Goal: Information Seeking & Learning: Learn about a topic

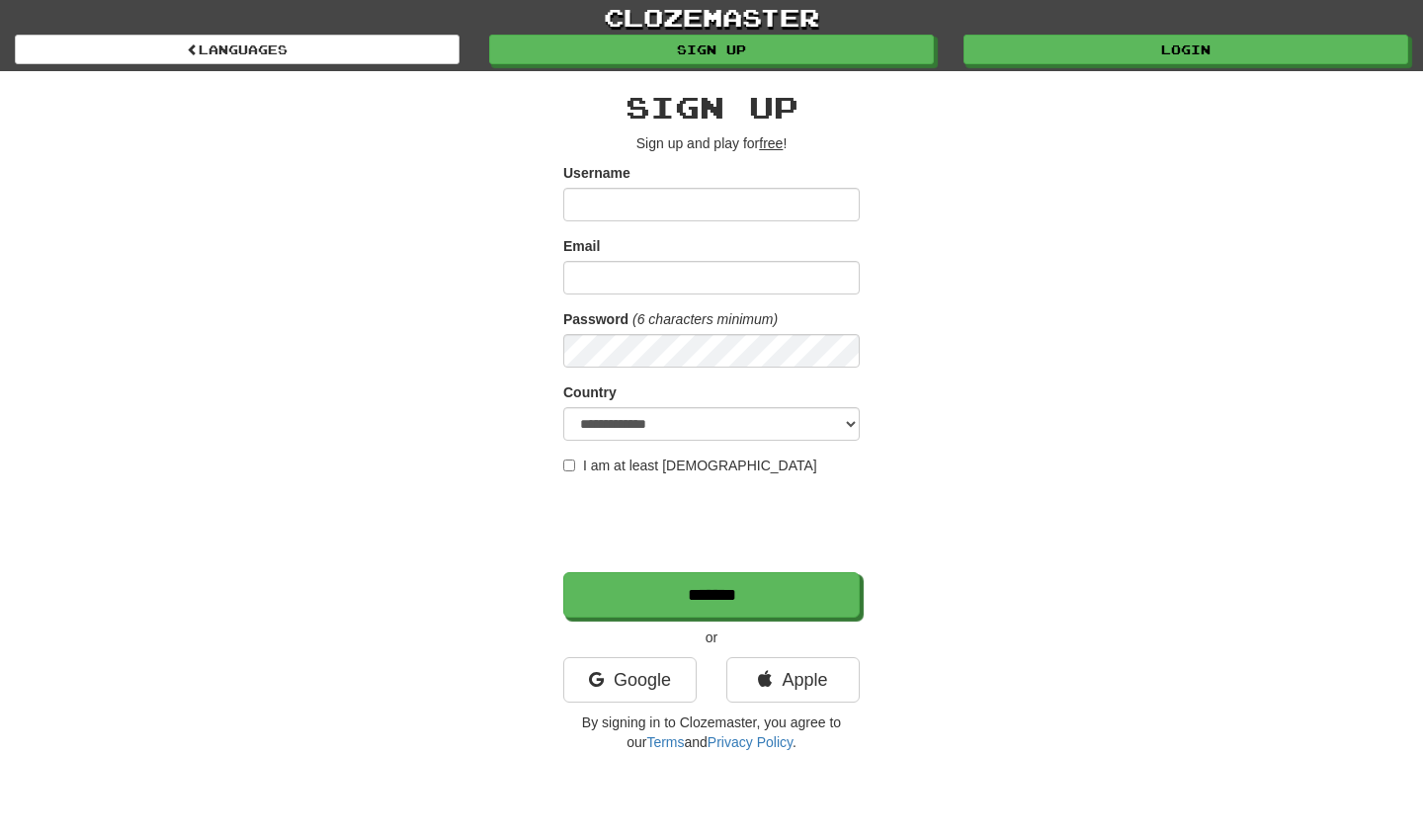
click at [659, 203] on input "Username" at bounding box center [711, 205] width 296 height 34
click at [658, 203] on input "Username" at bounding box center [711, 205] width 296 height 34
click at [653, 673] on link "Google" at bounding box center [629, 679] width 133 height 45
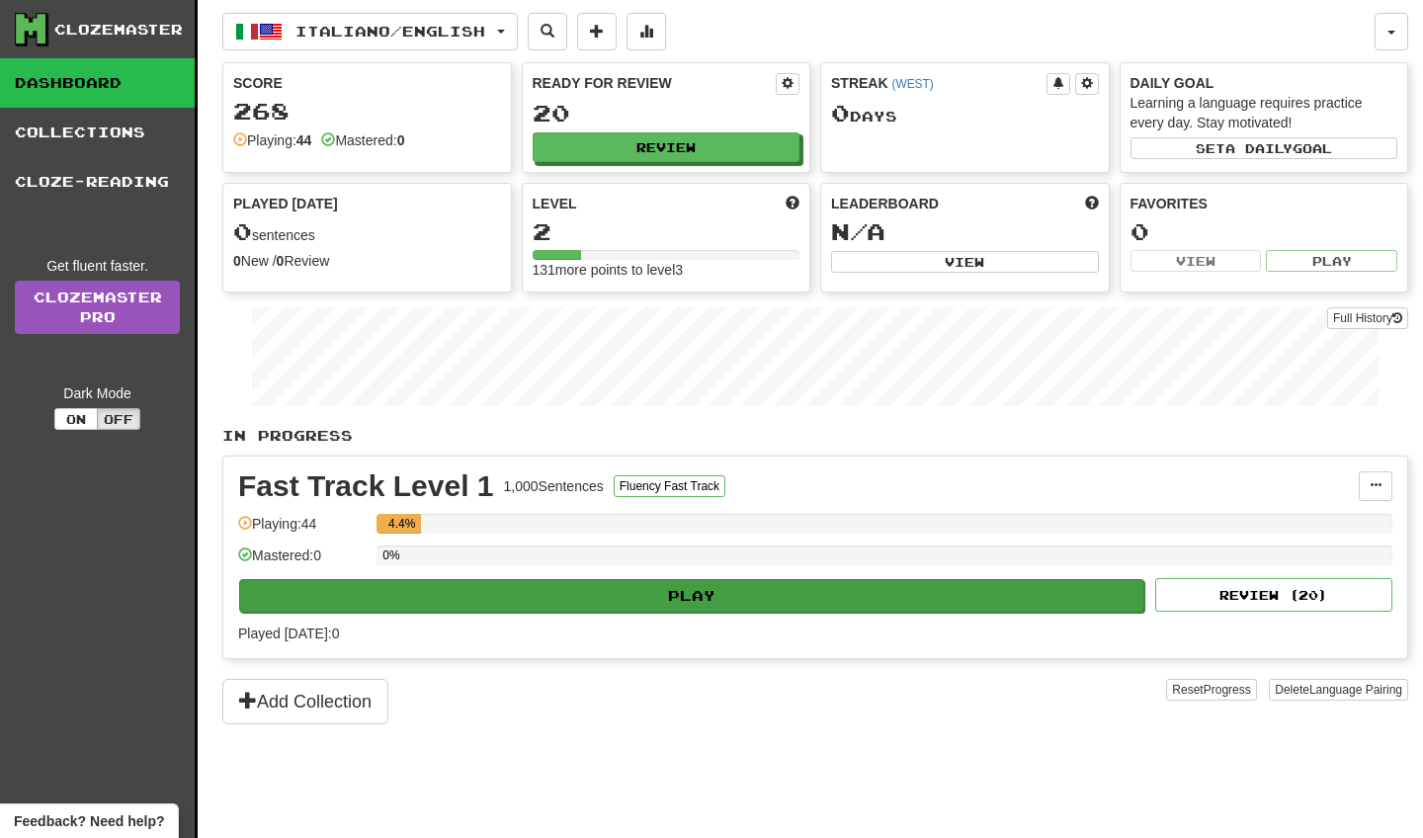
click at [720, 608] on button "Play" at bounding box center [691, 596] width 905 height 34
select select "**"
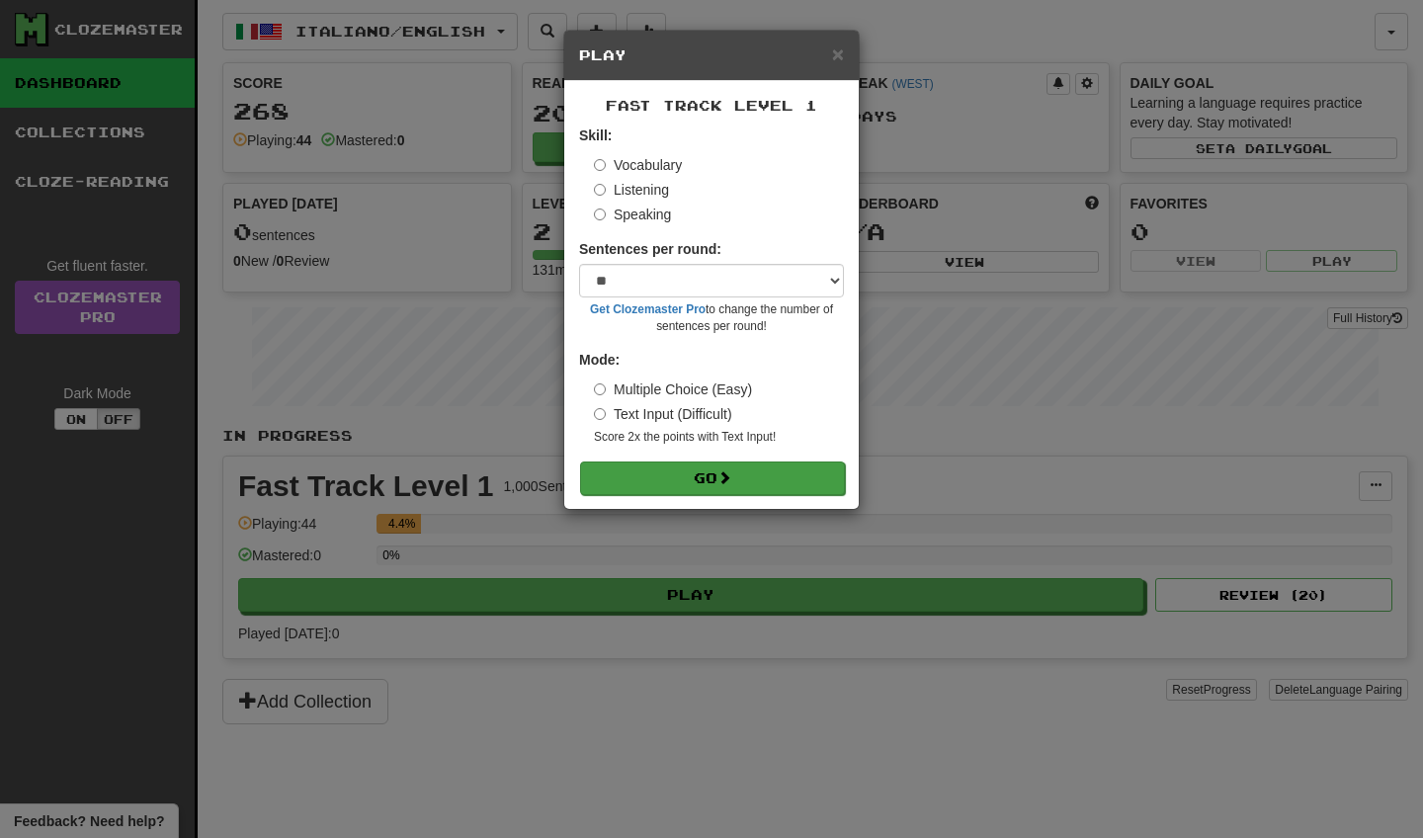
click at [719, 481] on button "Go" at bounding box center [712, 479] width 265 height 34
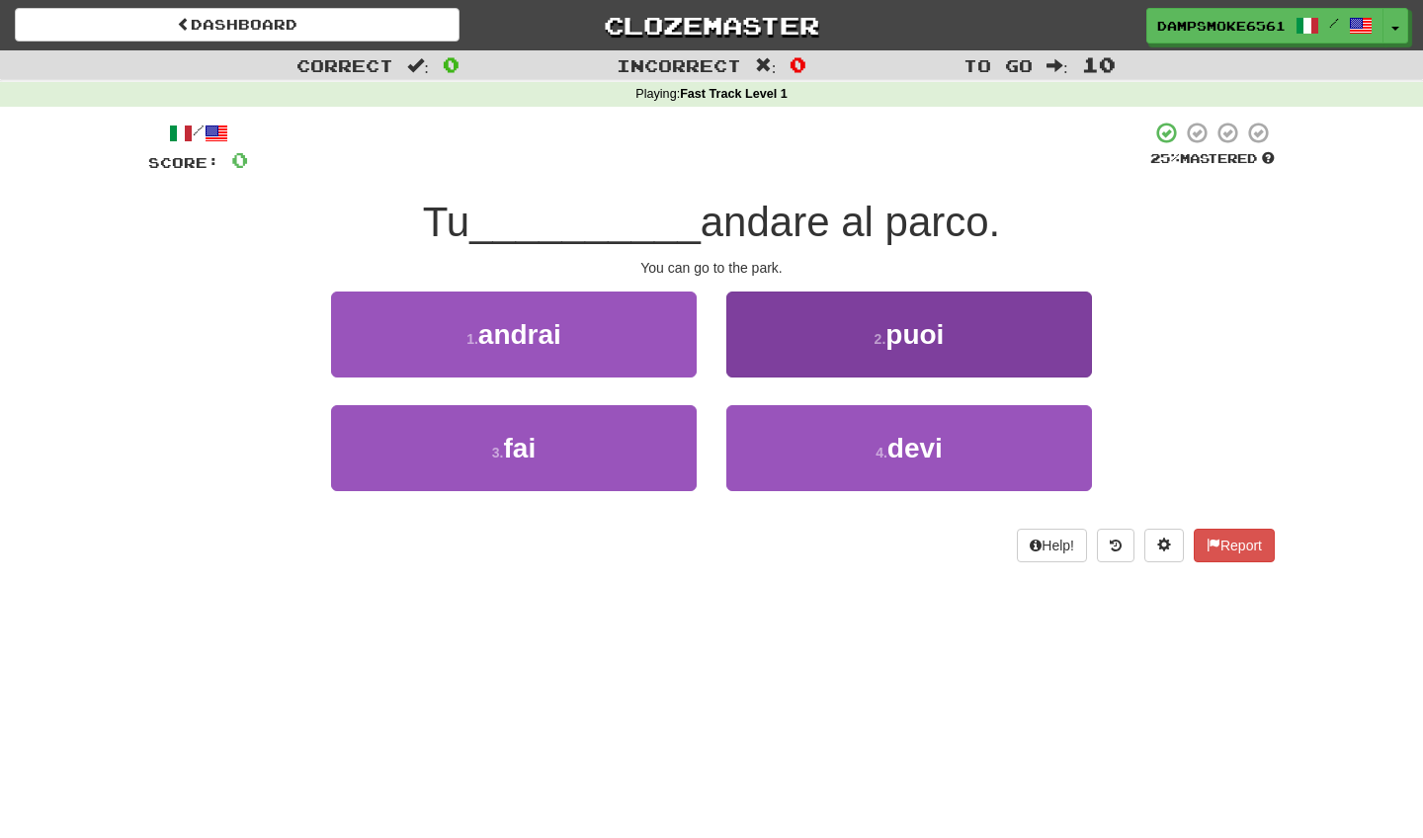
click at [842, 297] on button "2 . puoi" at bounding box center [909, 335] width 366 height 86
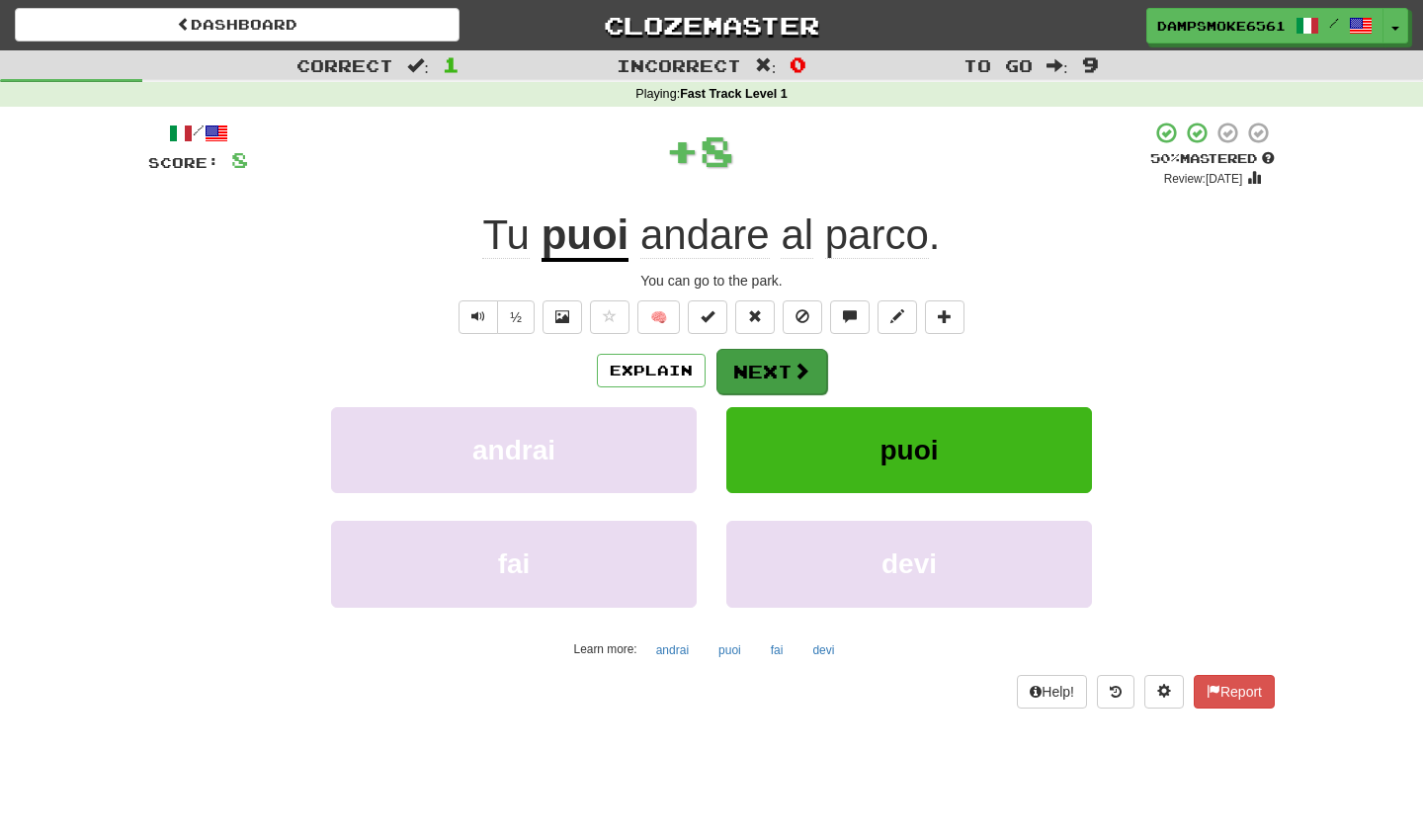
click at [799, 368] on span at bounding box center [802, 371] width 18 height 18
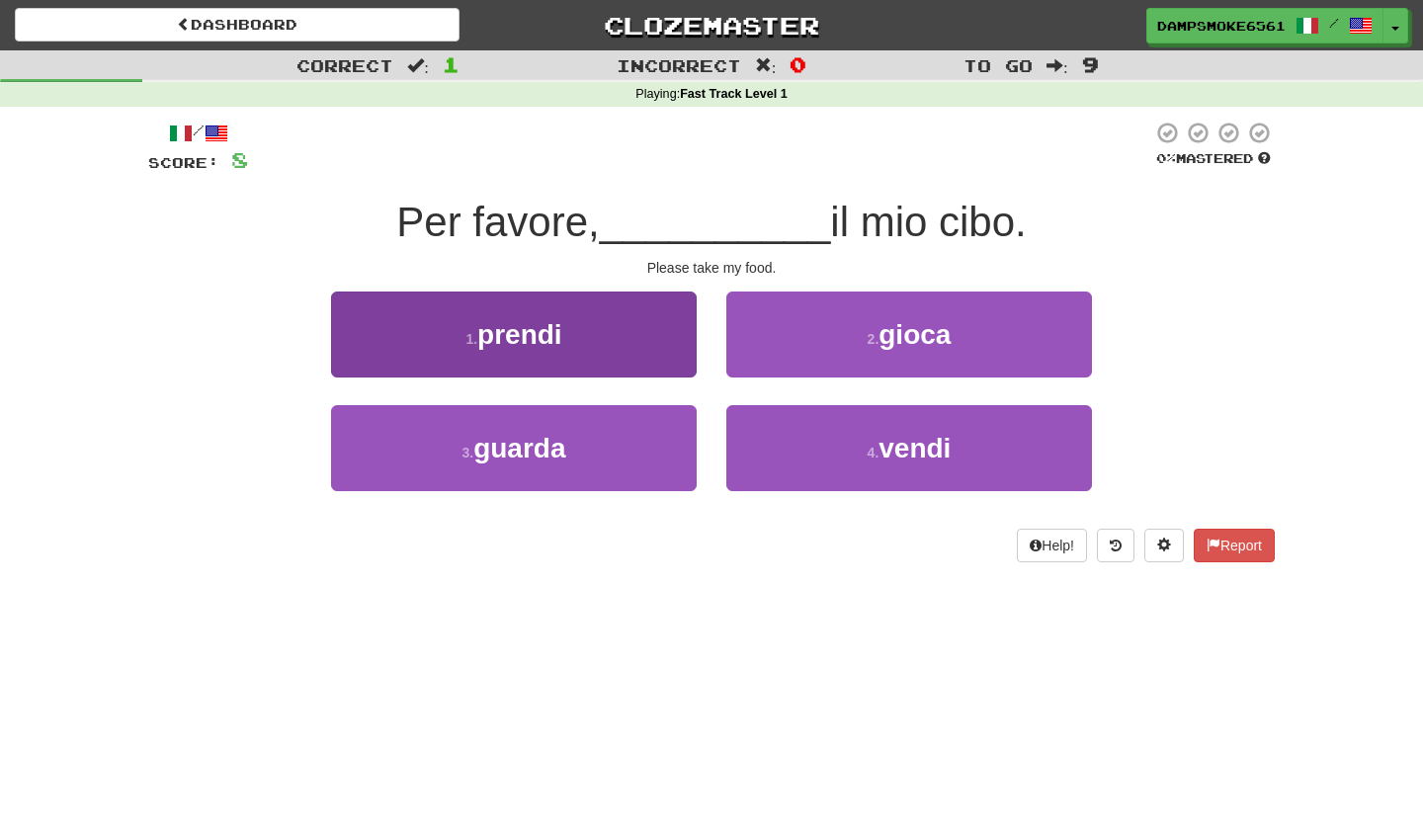
click at [602, 325] on button "1 . prendi" at bounding box center [514, 335] width 366 height 86
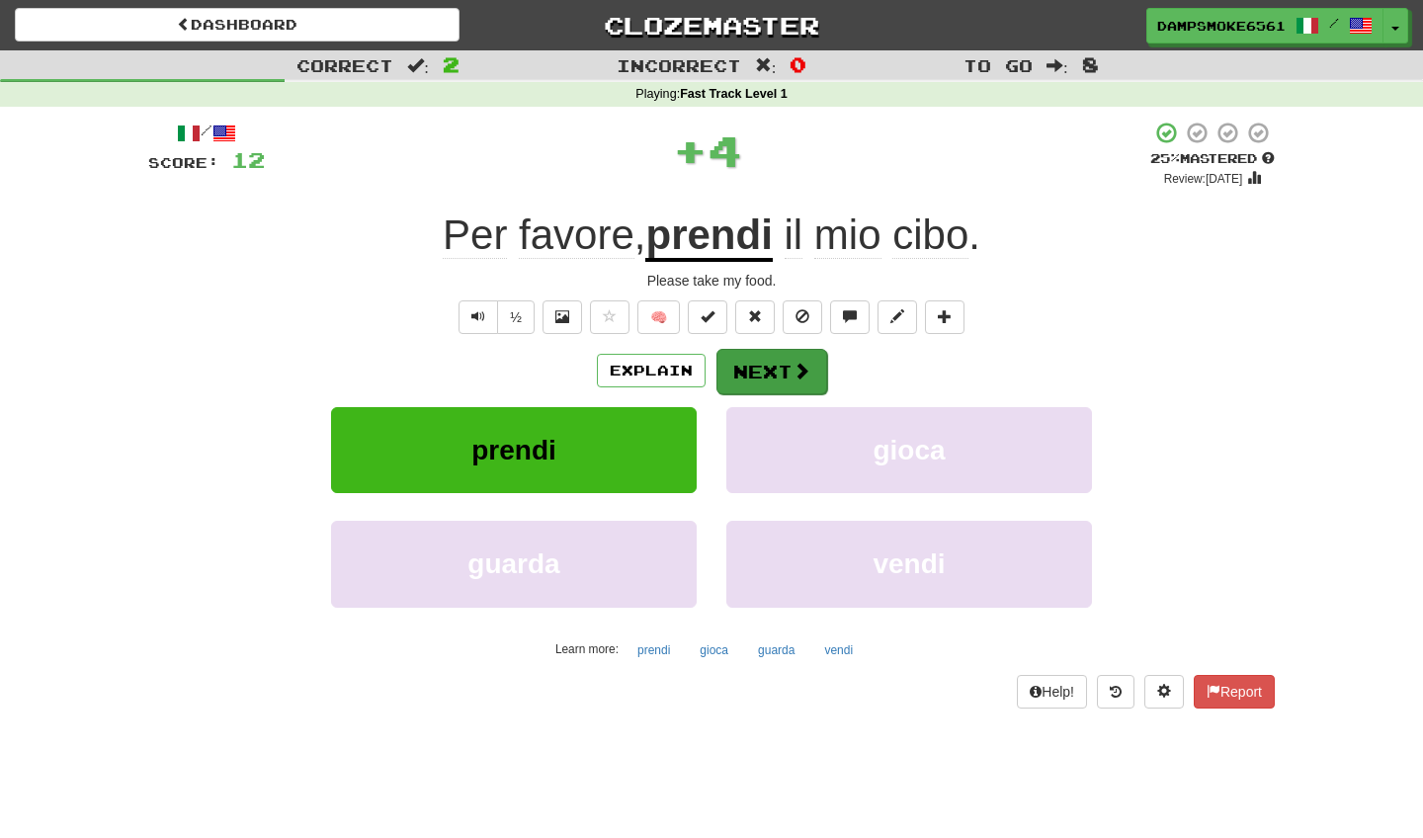
click at [786, 366] on button "Next" at bounding box center [772, 371] width 111 height 45
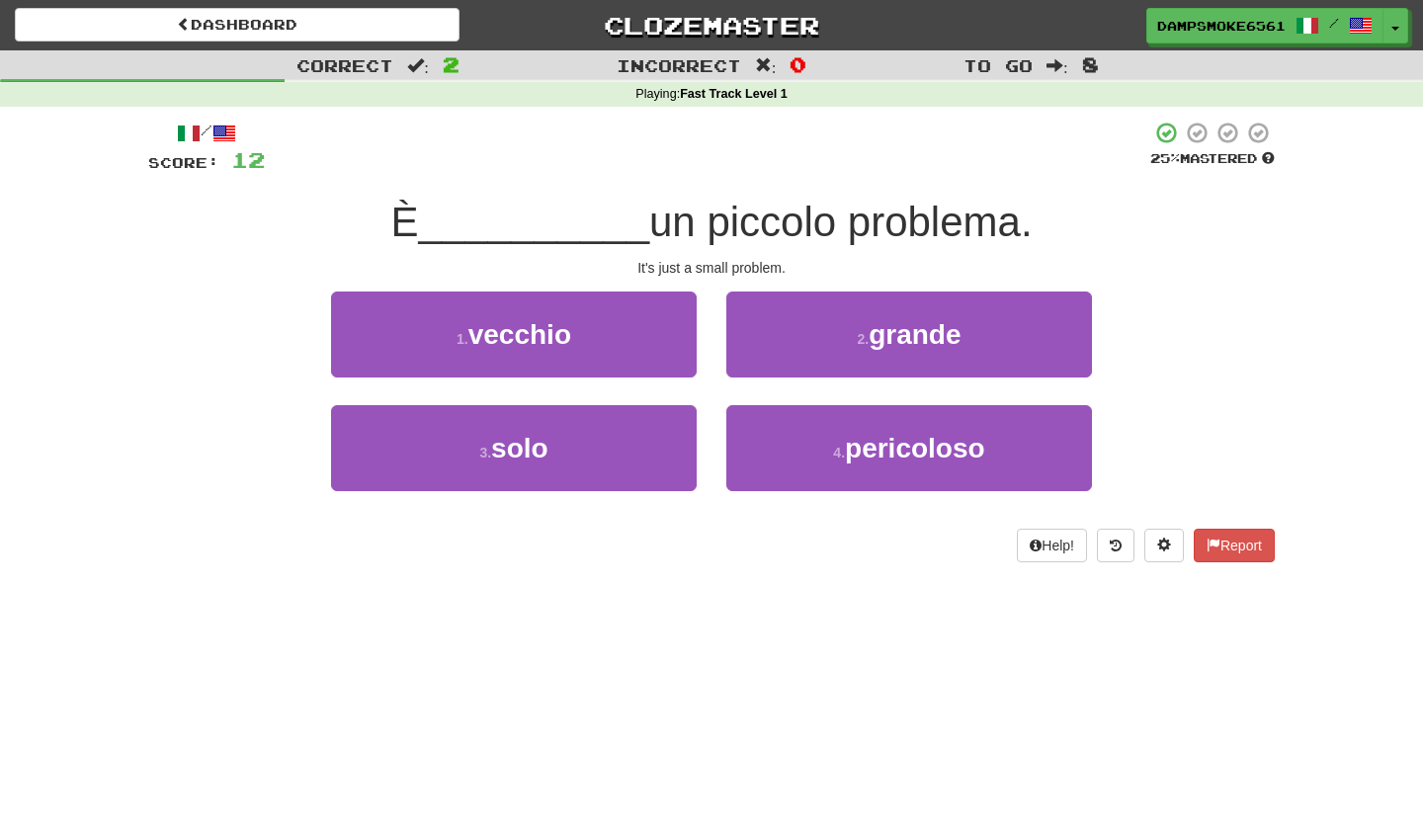
click at [595, 400] on div "1 . vecchio" at bounding box center [513, 349] width 395 height 114
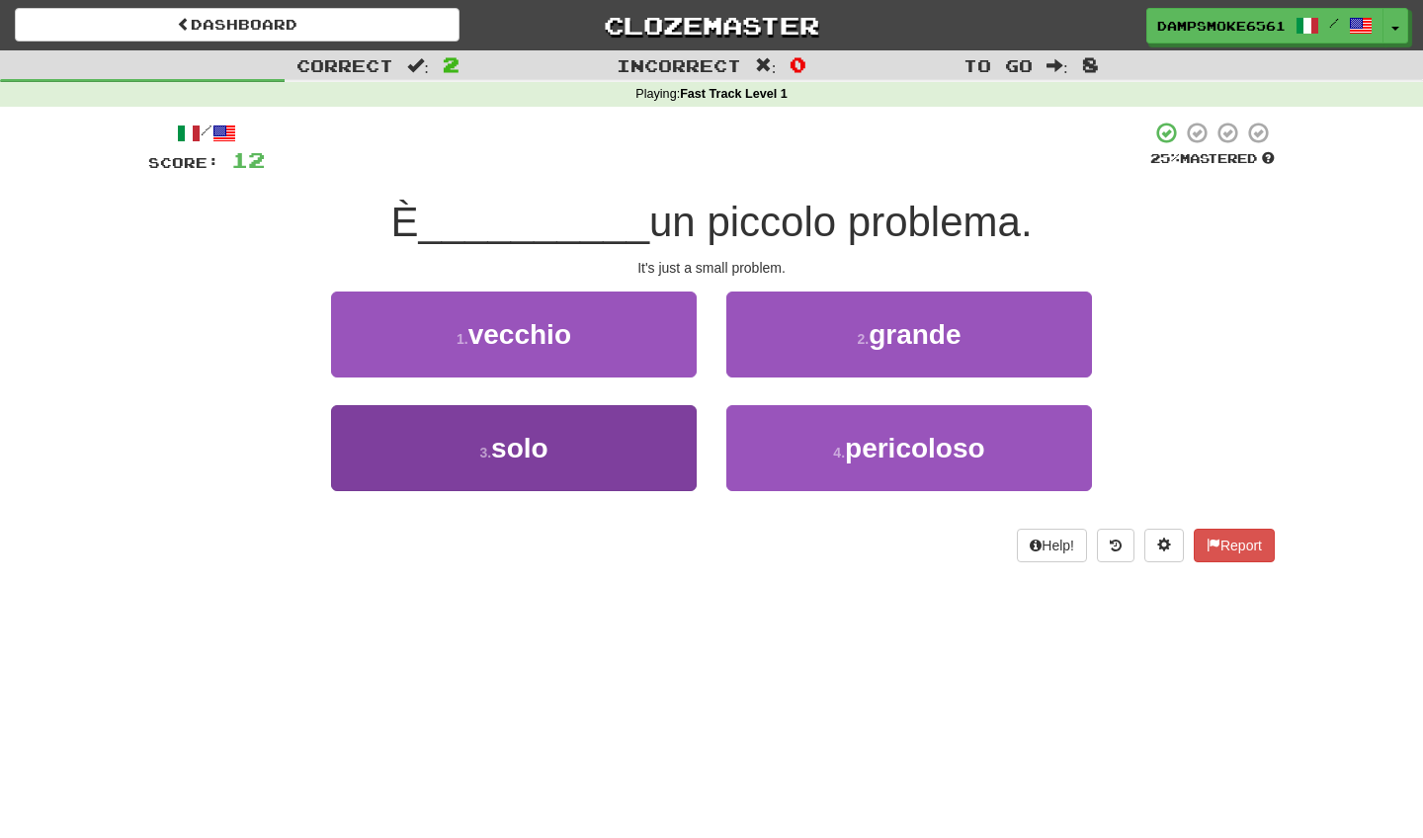
click at [594, 447] on button "3 . solo" at bounding box center [514, 448] width 366 height 86
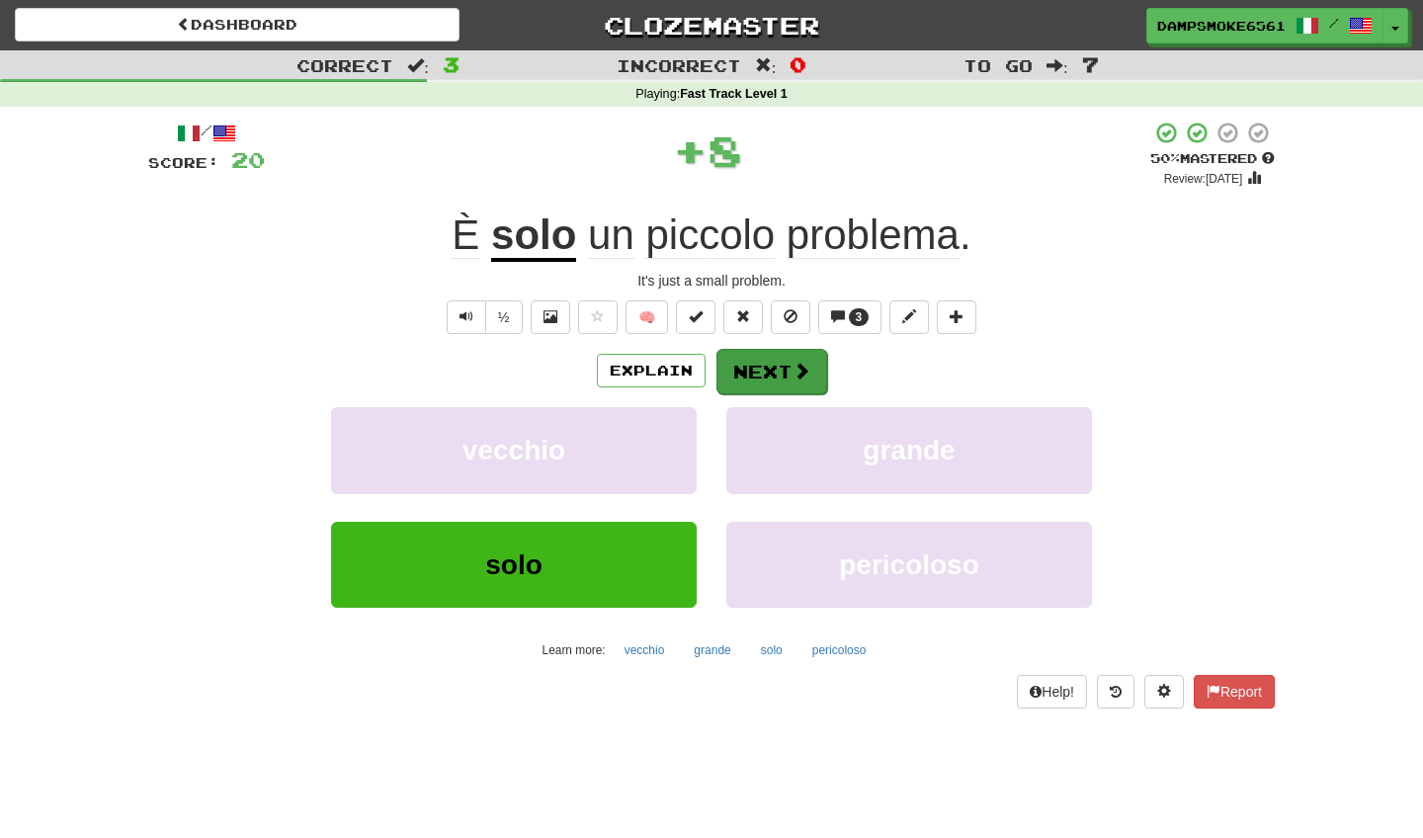
click at [760, 370] on button "Next" at bounding box center [772, 371] width 111 height 45
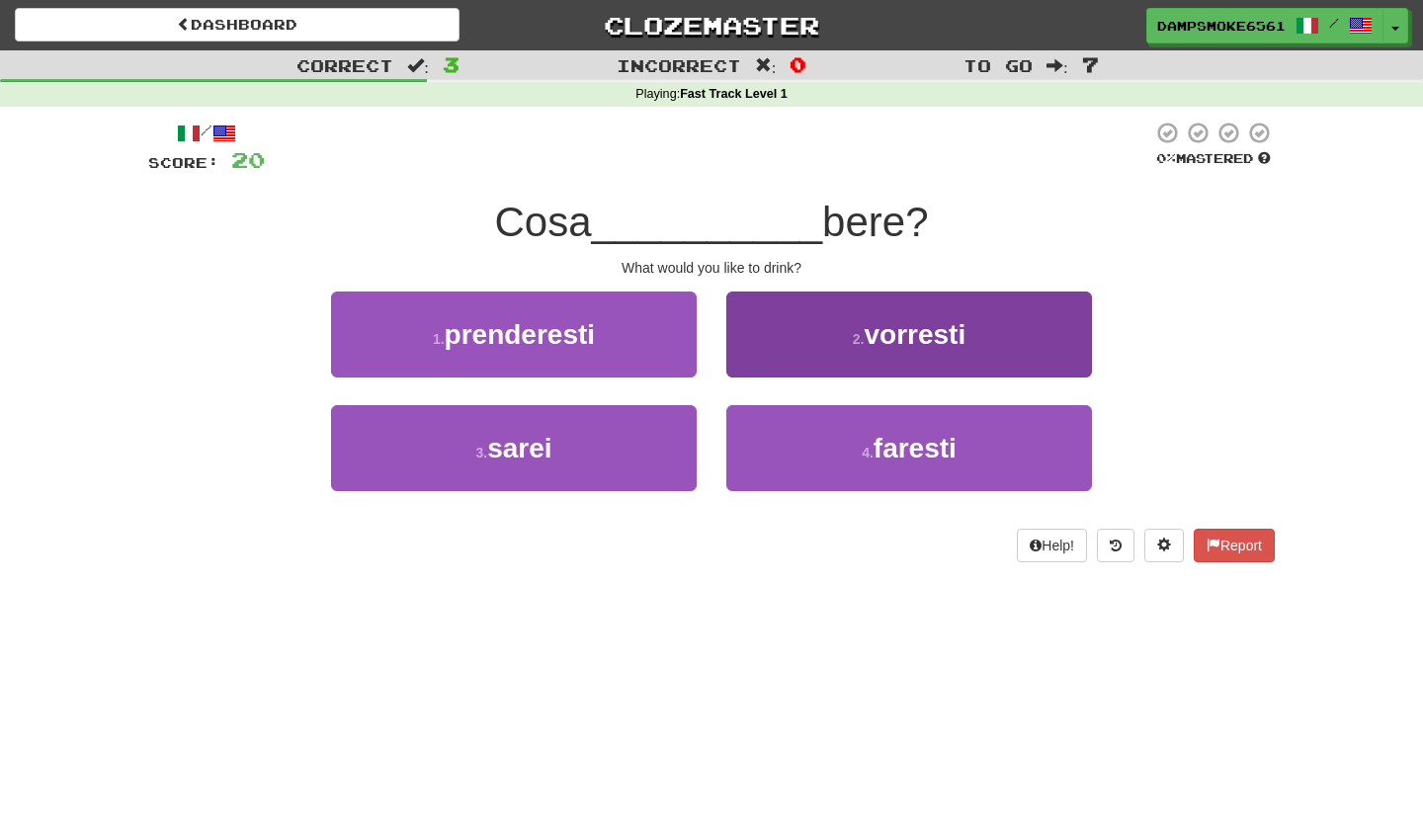
click at [837, 334] on button "2 . vorresti" at bounding box center [909, 335] width 366 height 86
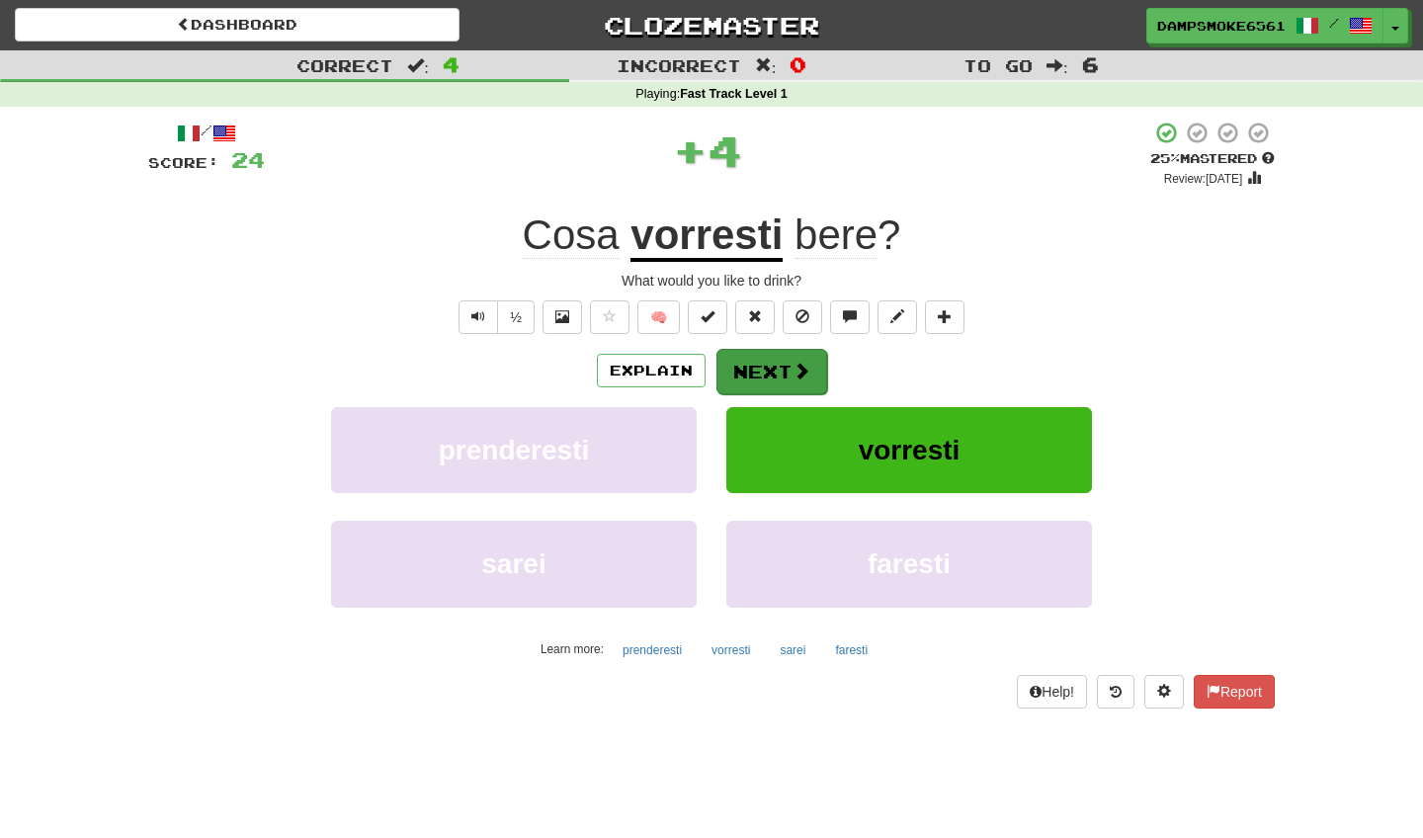
click at [764, 366] on button "Next" at bounding box center [772, 371] width 111 height 45
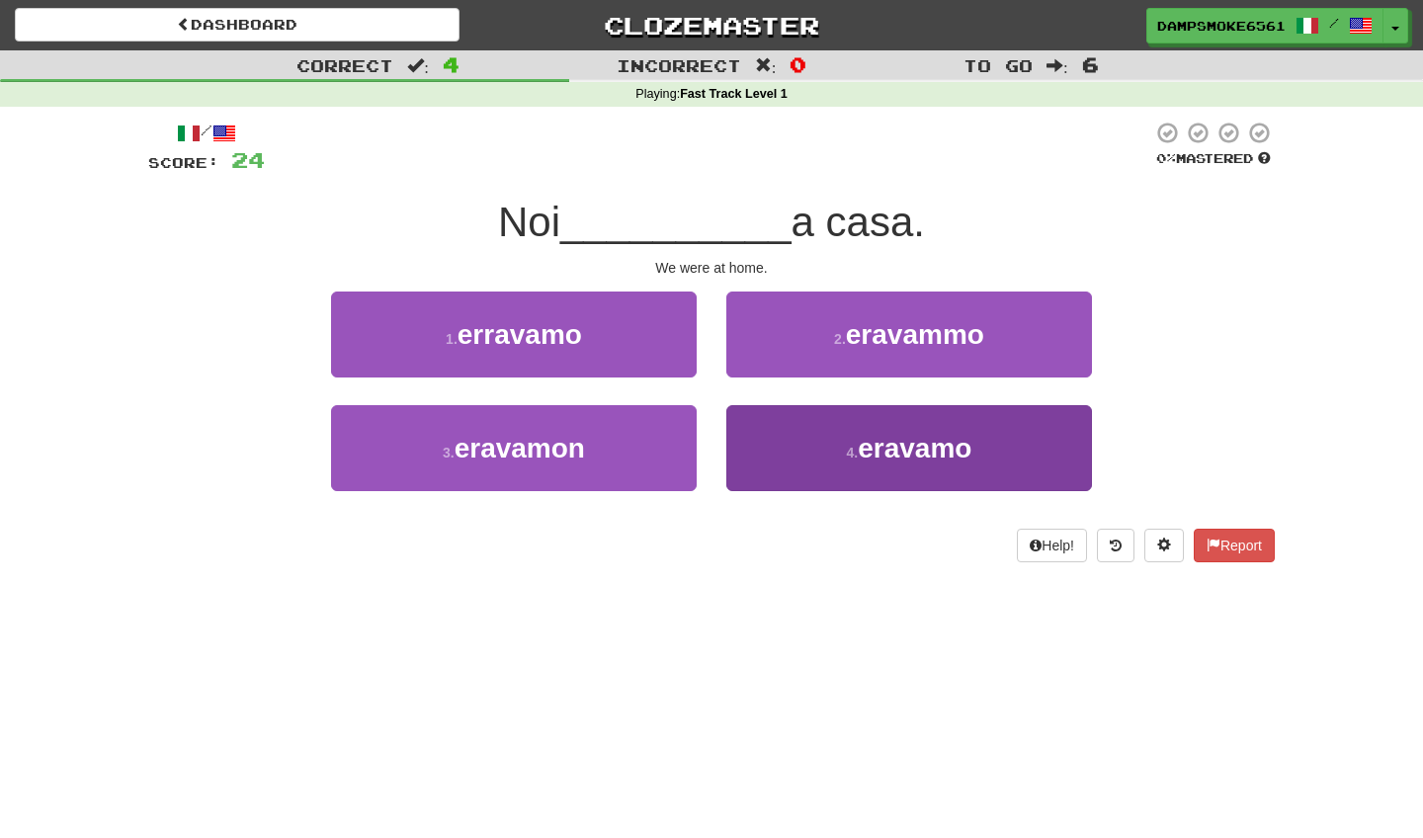
click at [829, 454] on button "4 . eravamo" at bounding box center [909, 448] width 366 height 86
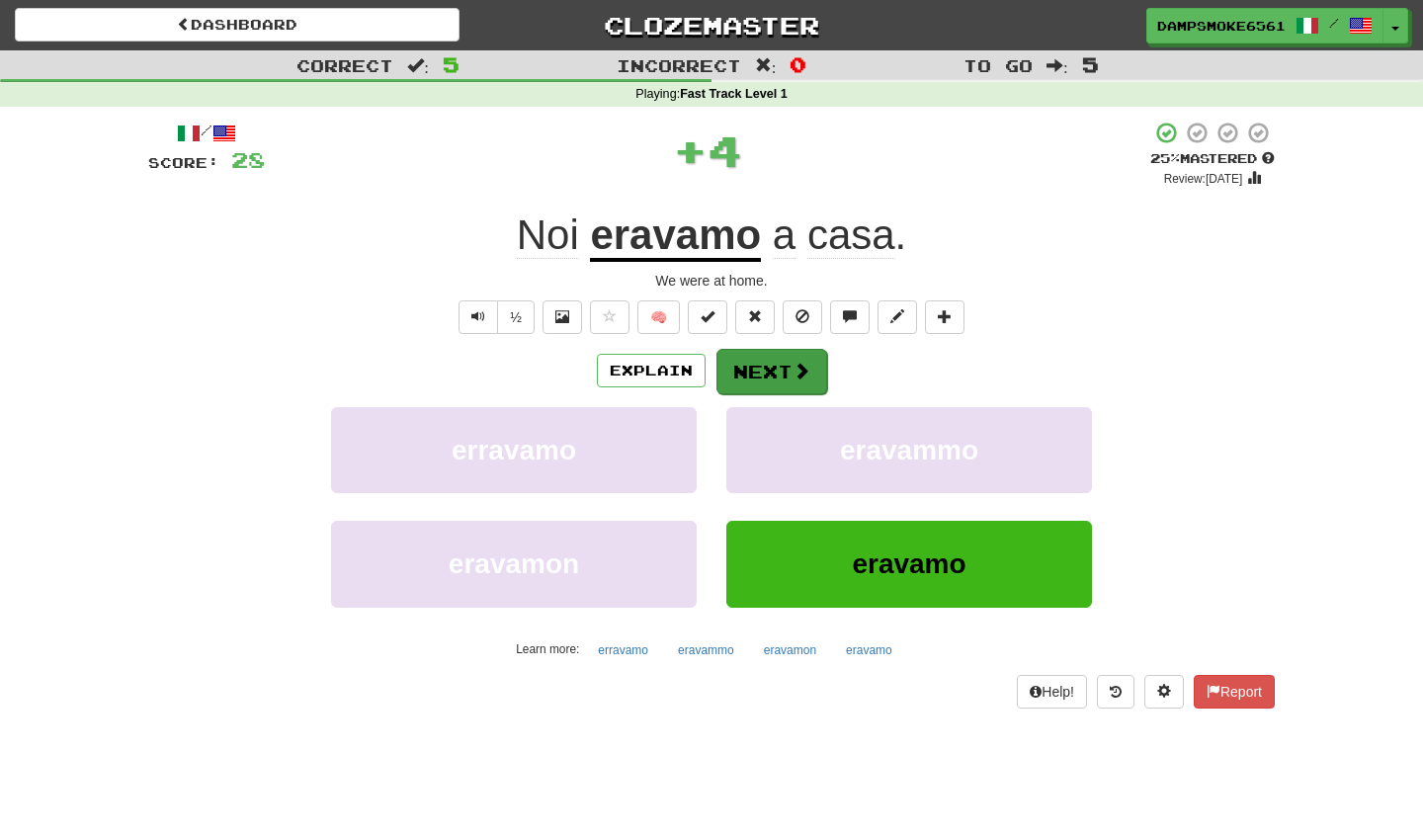
click at [774, 374] on button "Next" at bounding box center [772, 371] width 111 height 45
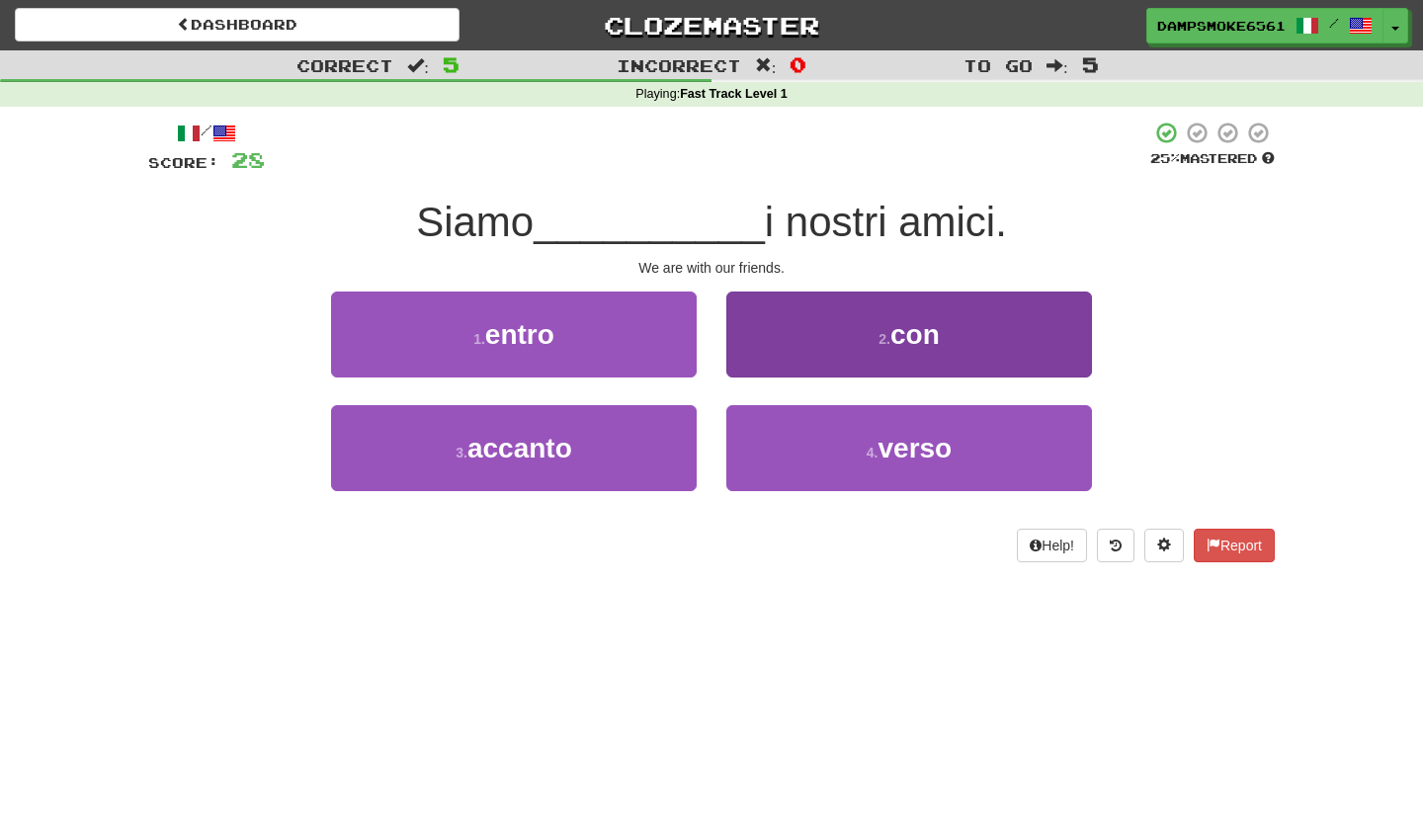
click at [864, 346] on button "2 . con" at bounding box center [909, 335] width 366 height 86
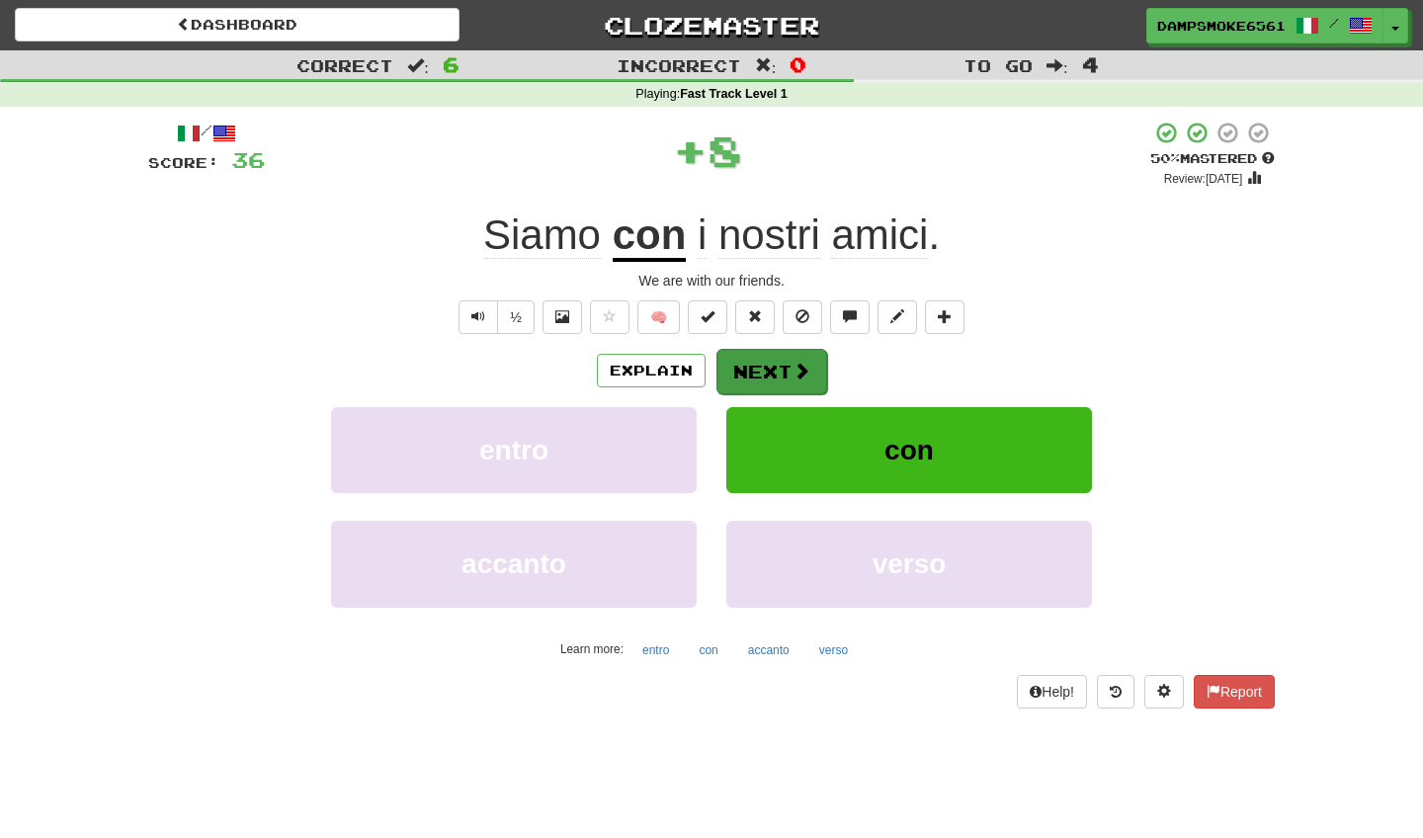
click at [781, 378] on button "Next" at bounding box center [772, 371] width 111 height 45
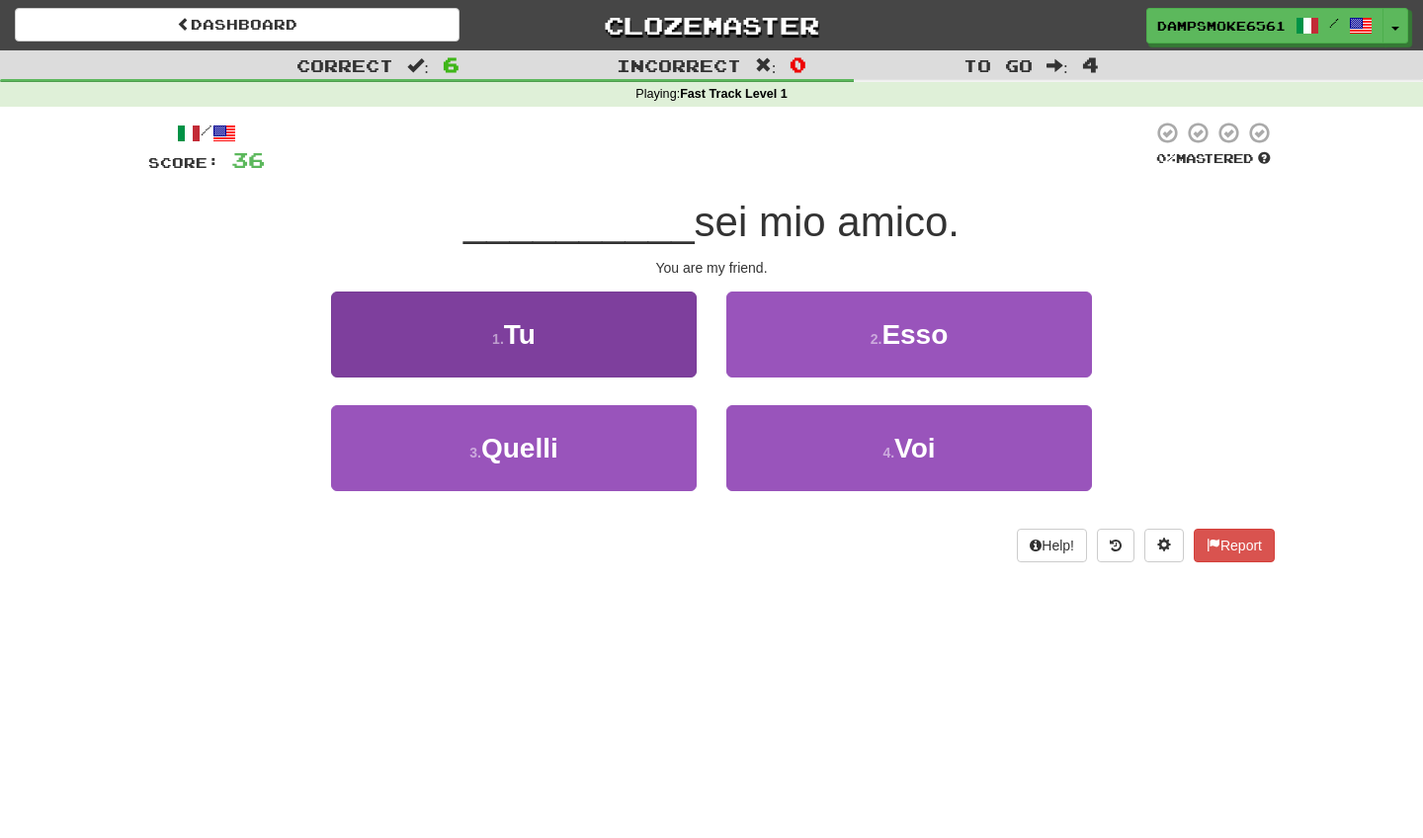
click at [624, 306] on button "1 . Tu" at bounding box center [514, 335] width 366 height 86
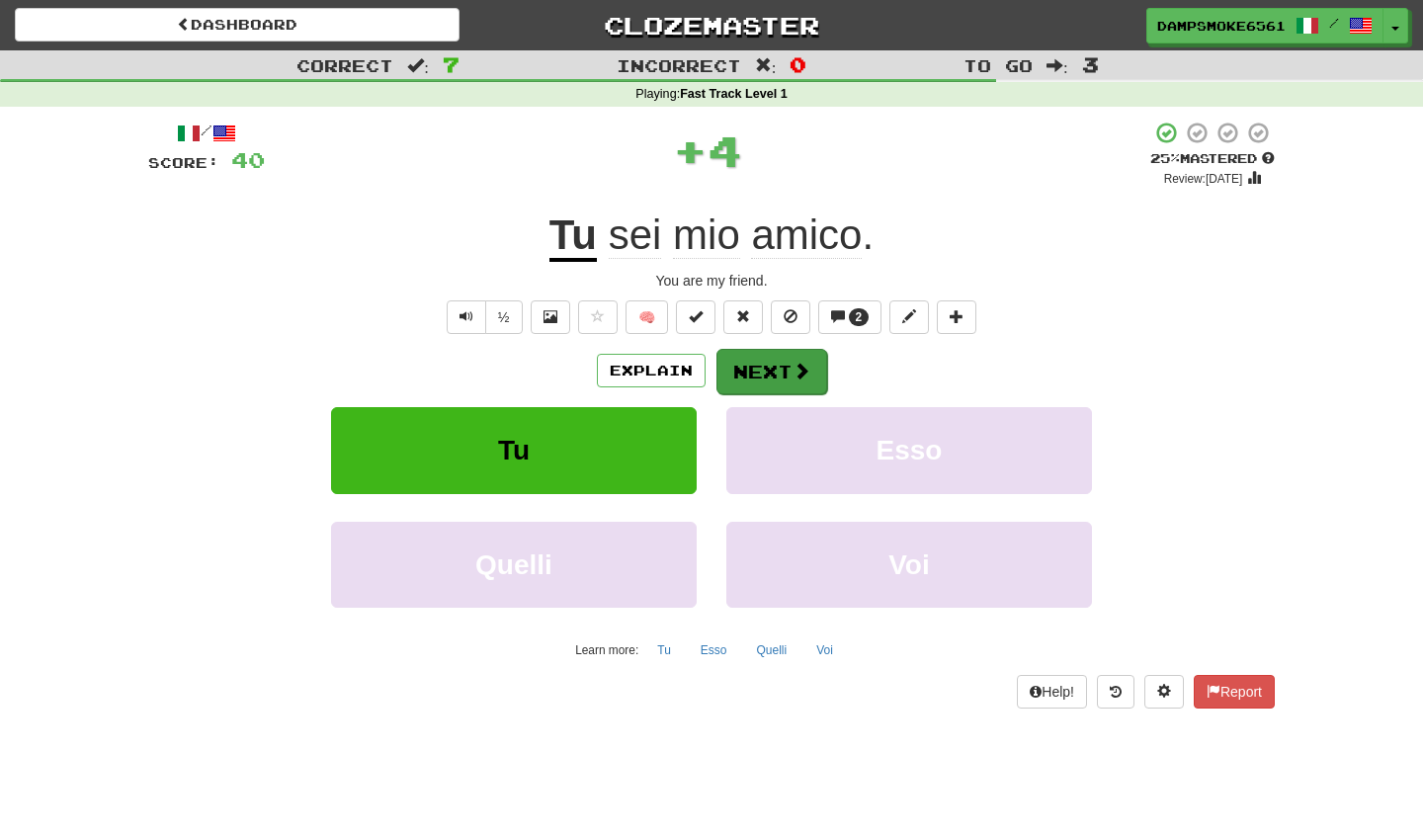
click at [781, 377] on button "Next" at bounding box center [772, 371] width 111 height 45
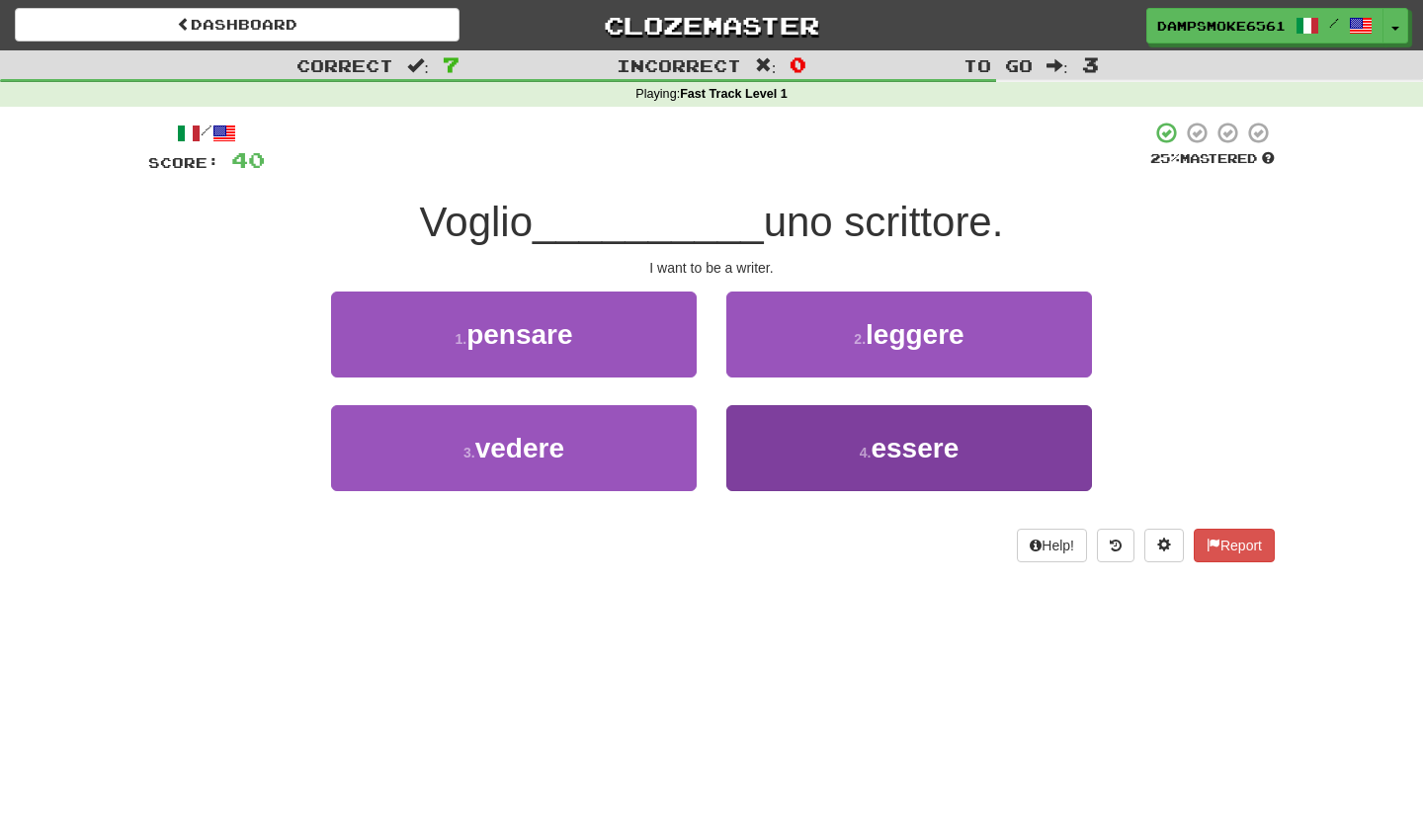
click at [853, 426] on button "4 . essere" at bounding box center [909, 448] width 366 height 86
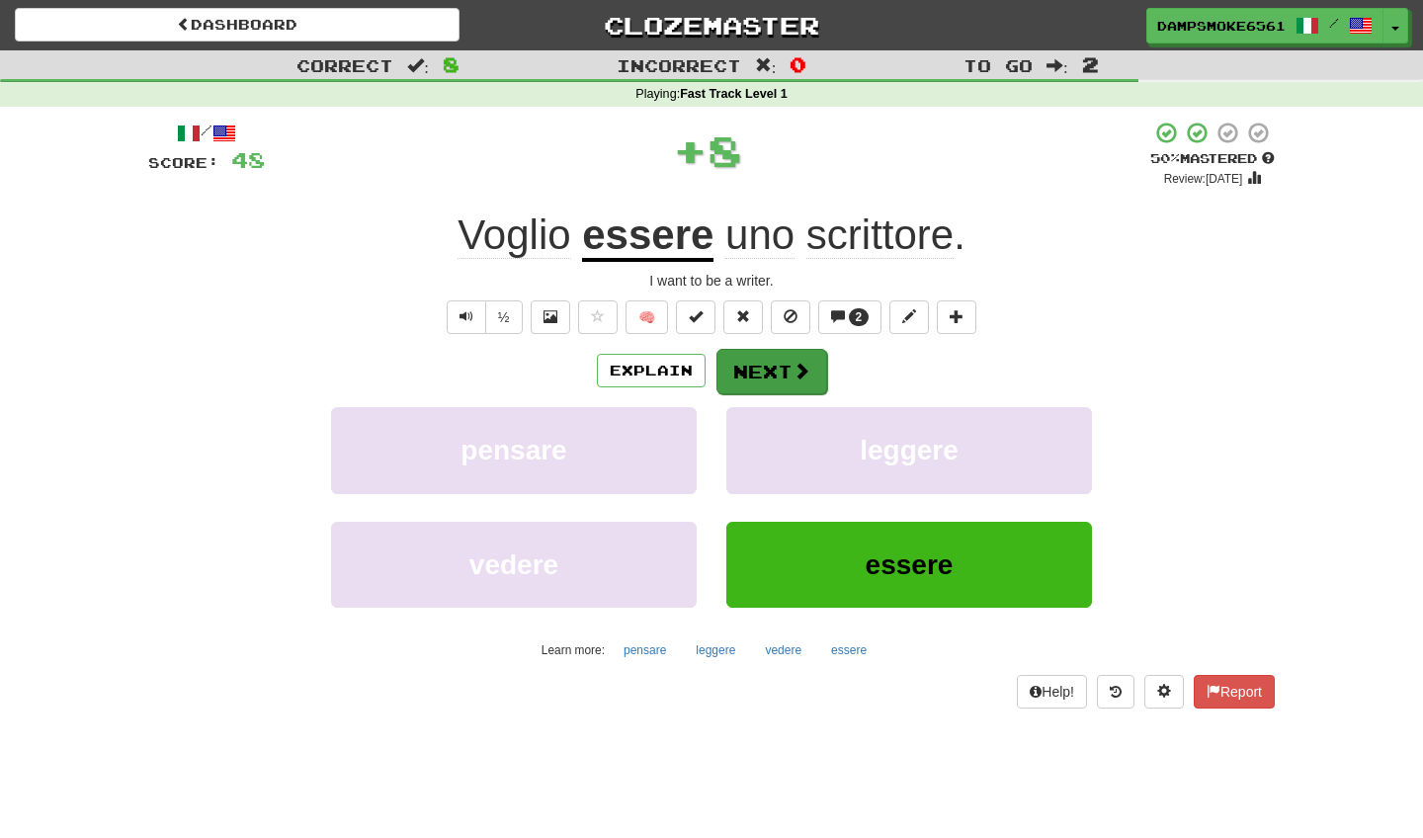
click at [773, 359] on button "Next" at bounding box center [772, 371] width 111 height 45
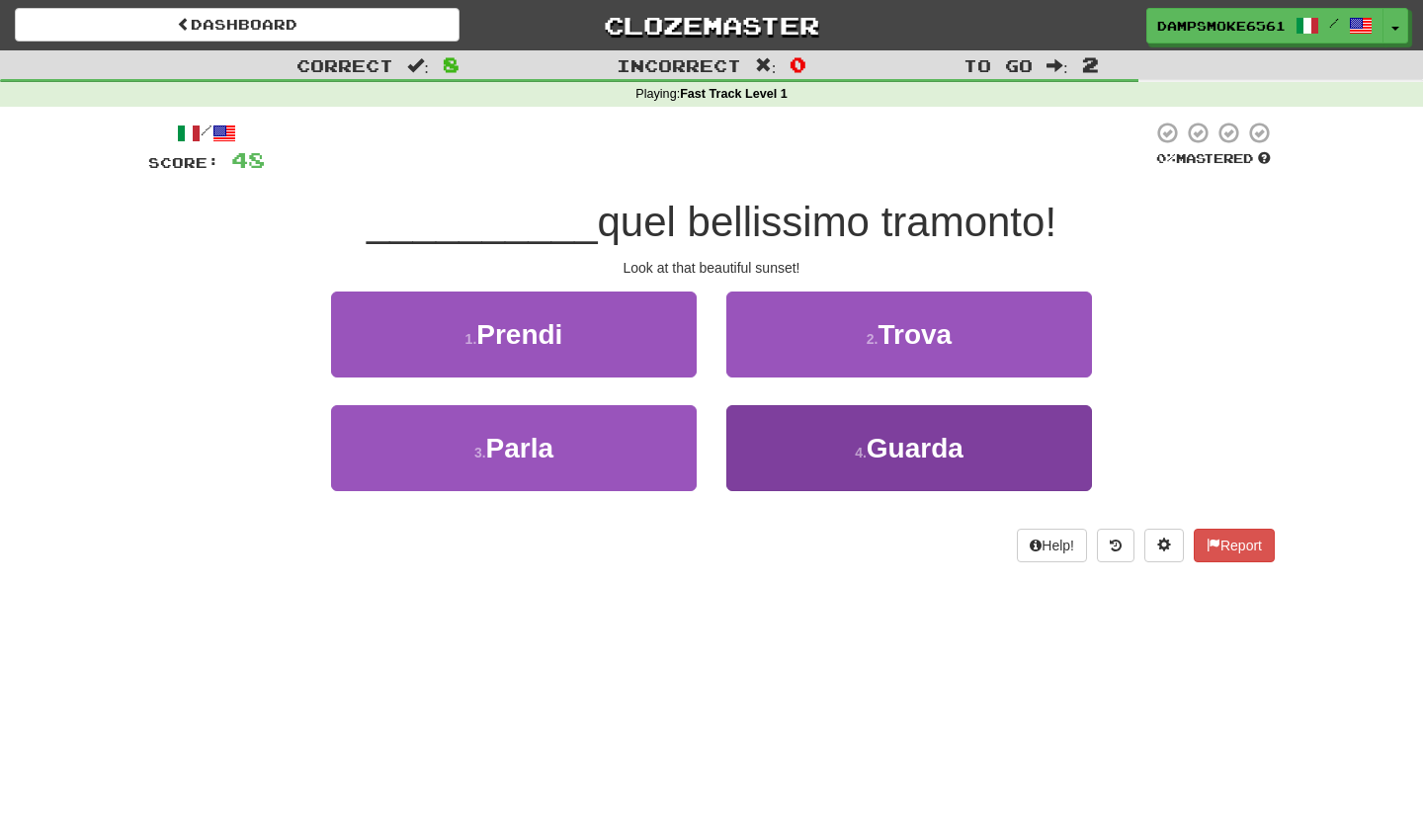
click at [825, 448] on button "4 . Guarda" at bounding box center [909, 448] width 366 height 86
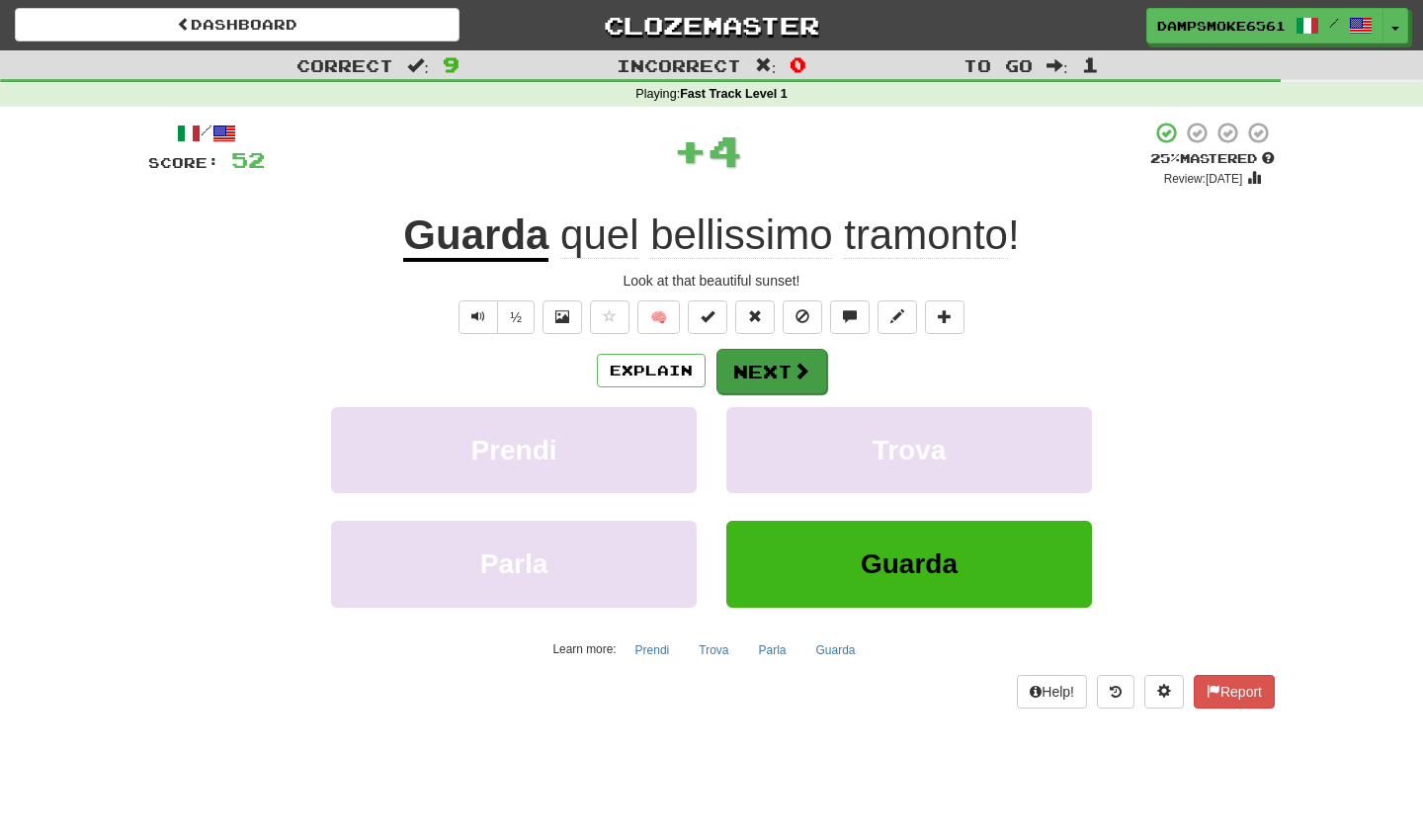
click at [796, 363] on span at bounding box center [802, 371] width 18 height 18
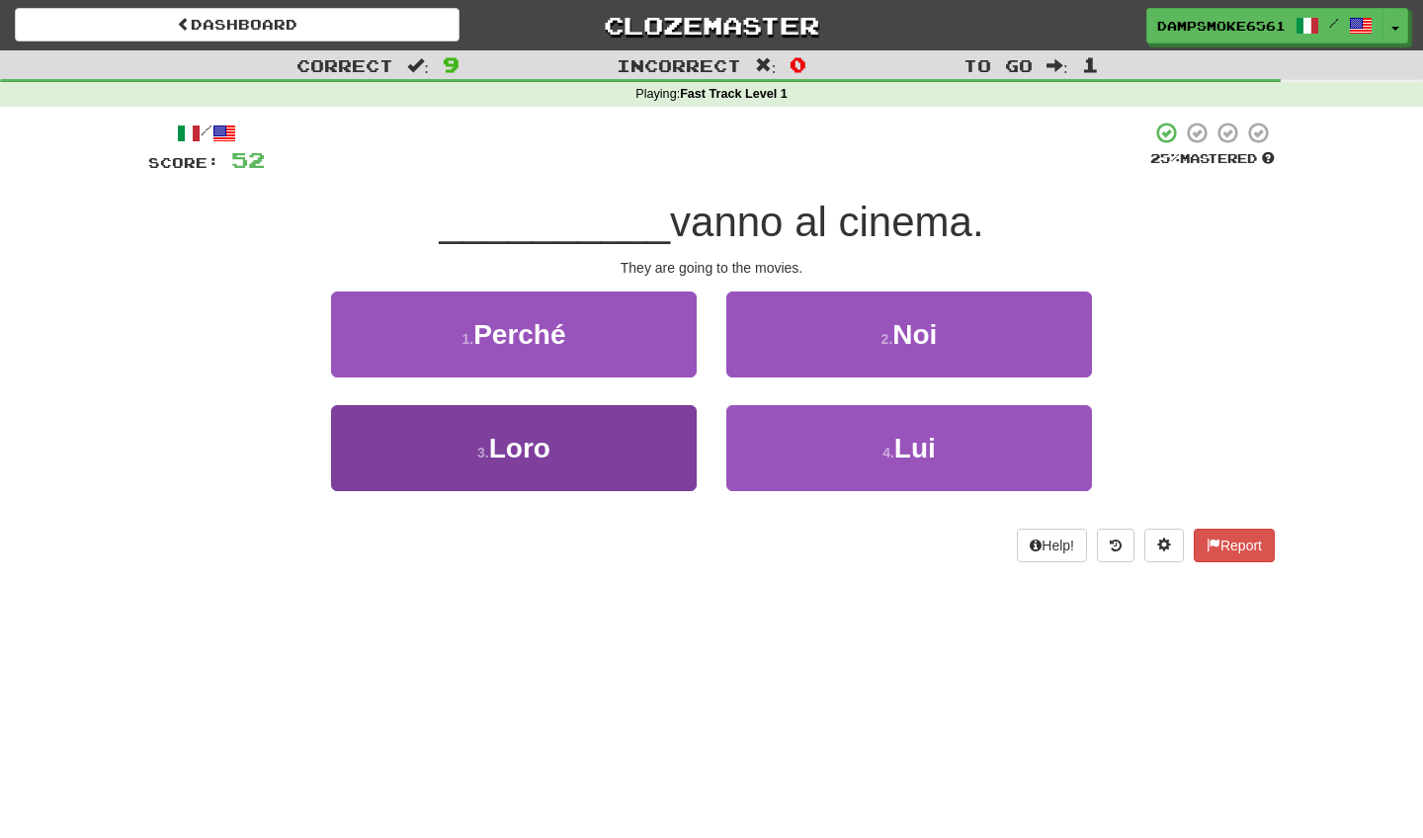
click at [631, 463] on button "3 . Loro" at bounding box center [514, 448] width 366 height 86
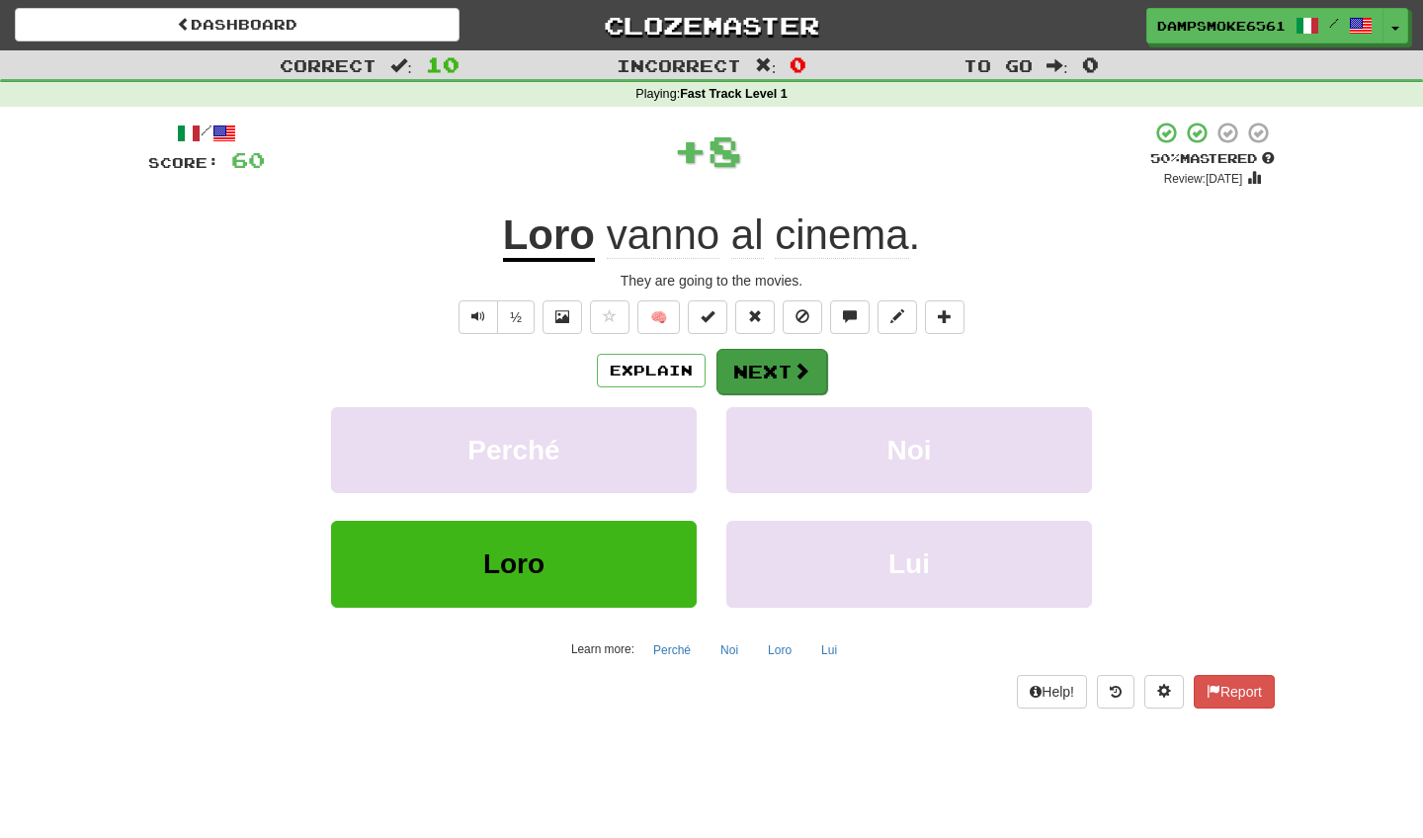
click at [790, 365] on button "Next" at bounding box center [772, 371] width 111 height 45
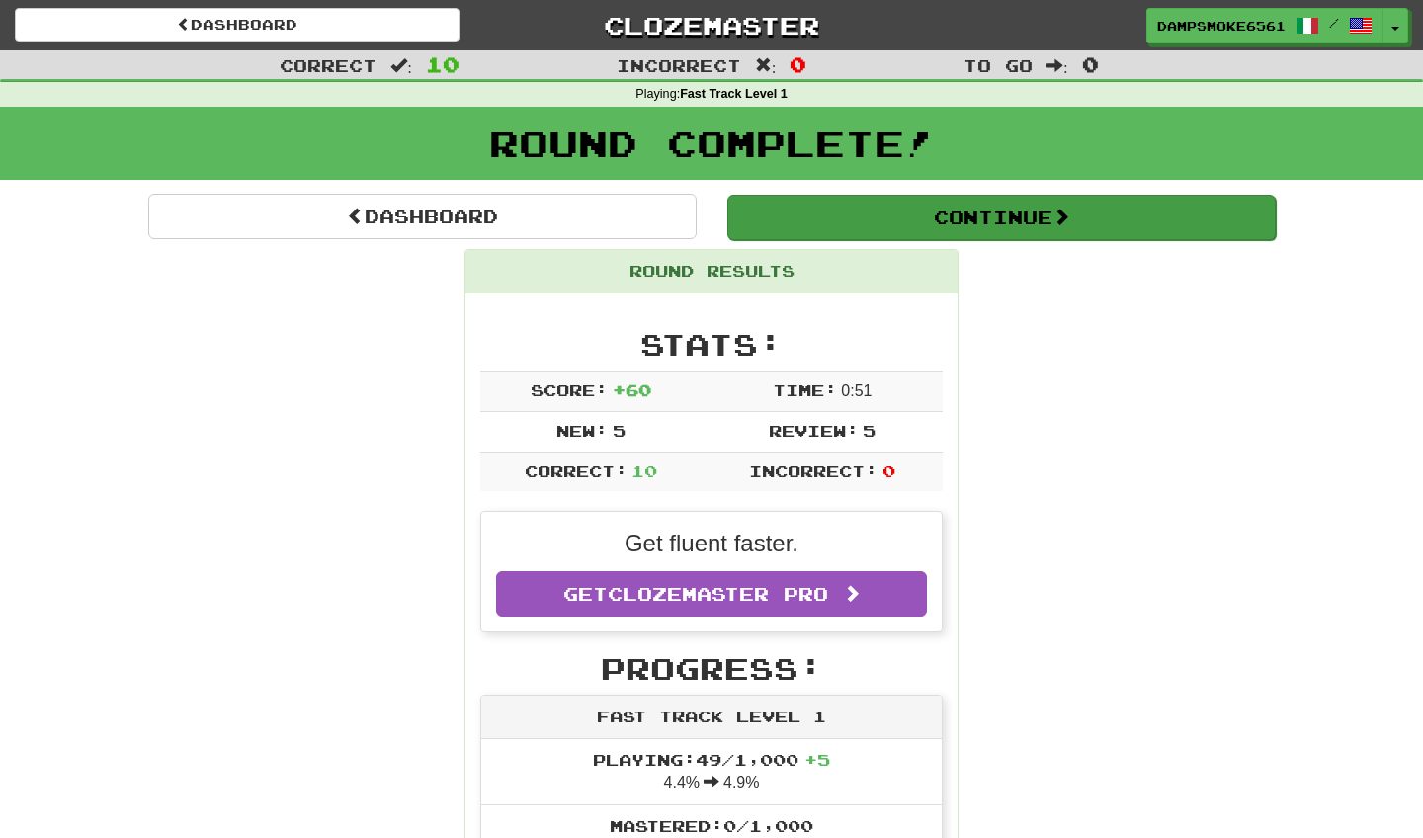
click at [917, 223] on button "Continue" at bounding box center [1001, 217] width 548 height 45
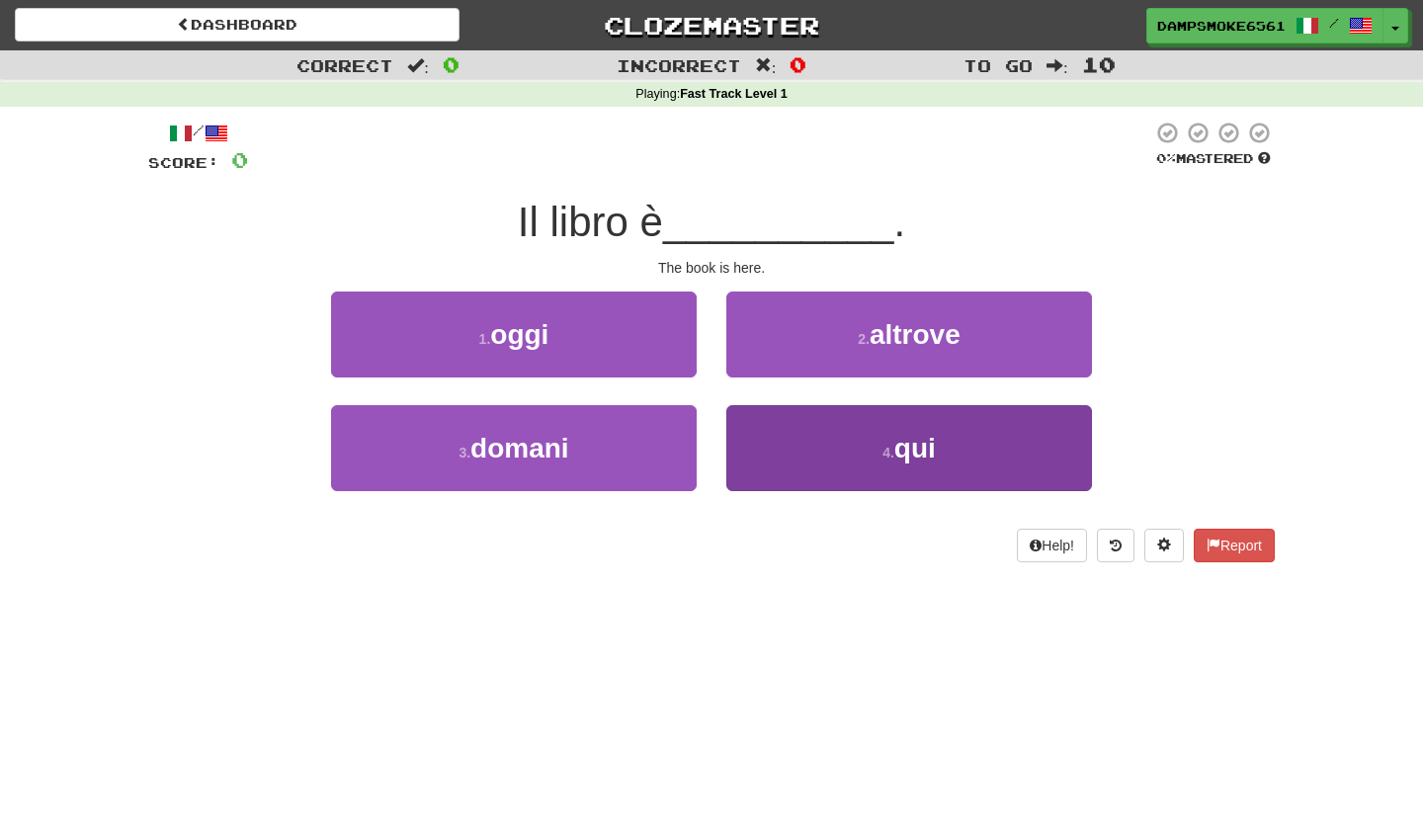
click at [845, 455] on button "4 . qui" at bounding box center [909, 448] width 366 height 86
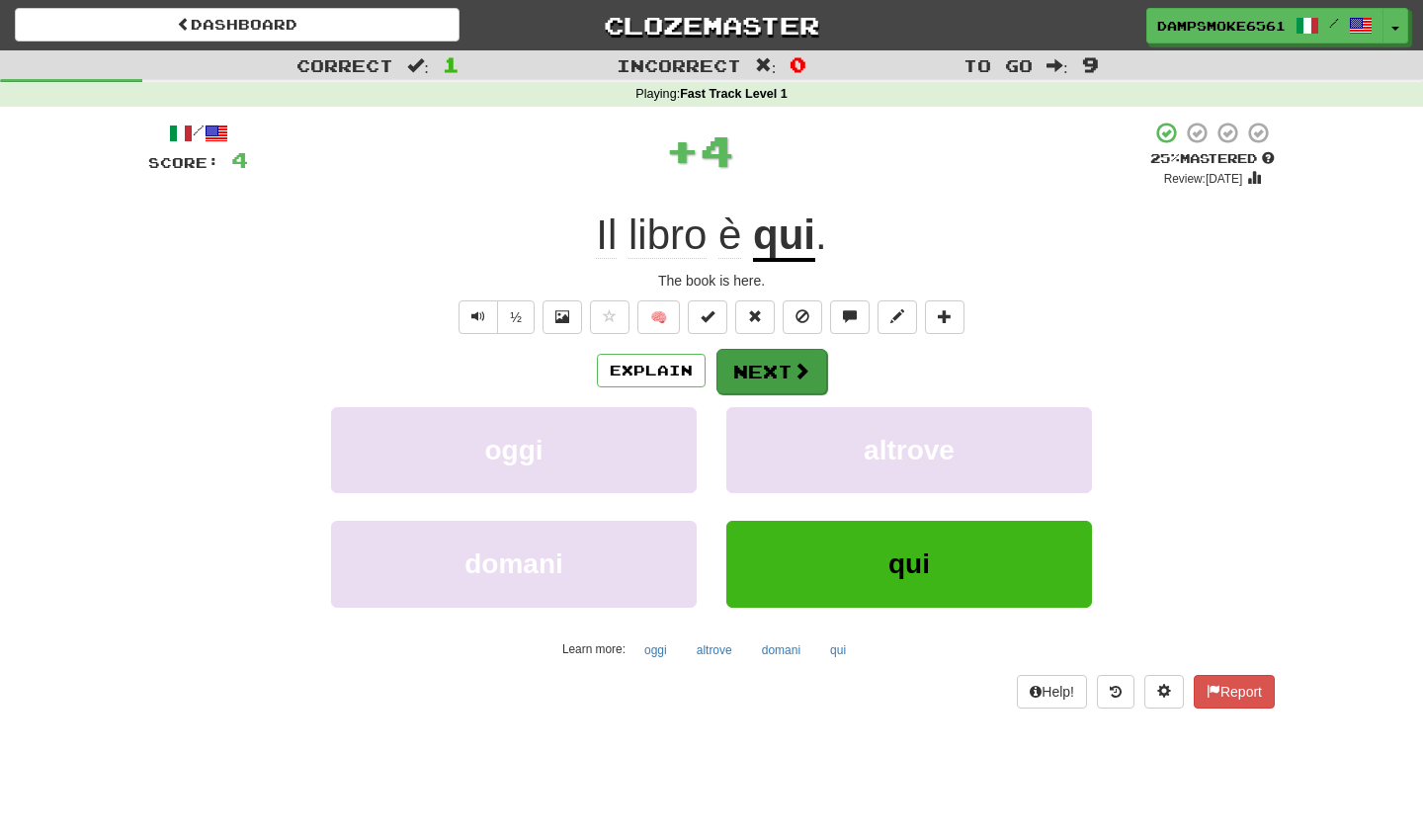
click at [772, 366] on button "Next" at bounding box center [772, 371] width 111 height 45
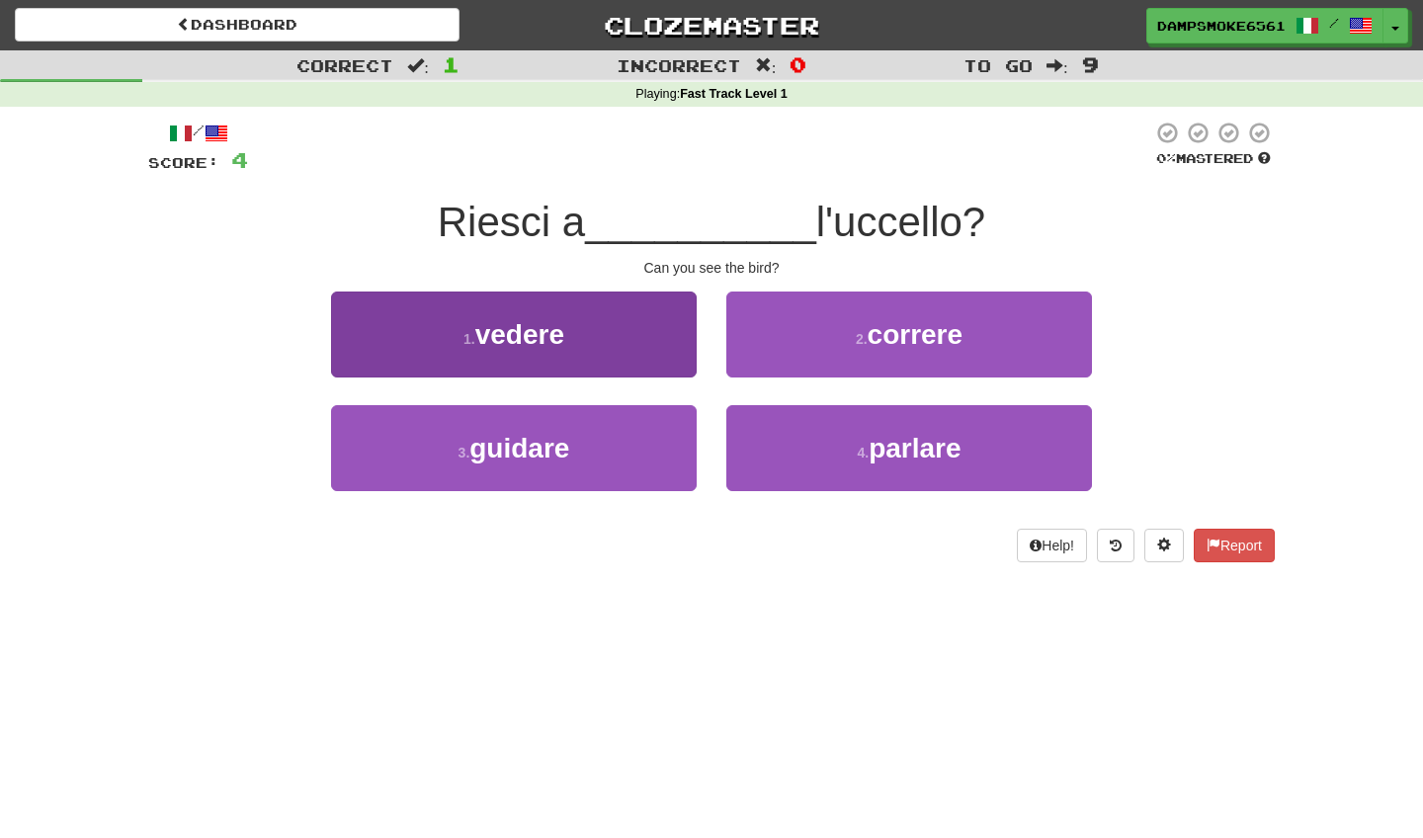
click at [624, 319] on button "1 . vedere" at bounding box center [514, 335] width 366 height 86
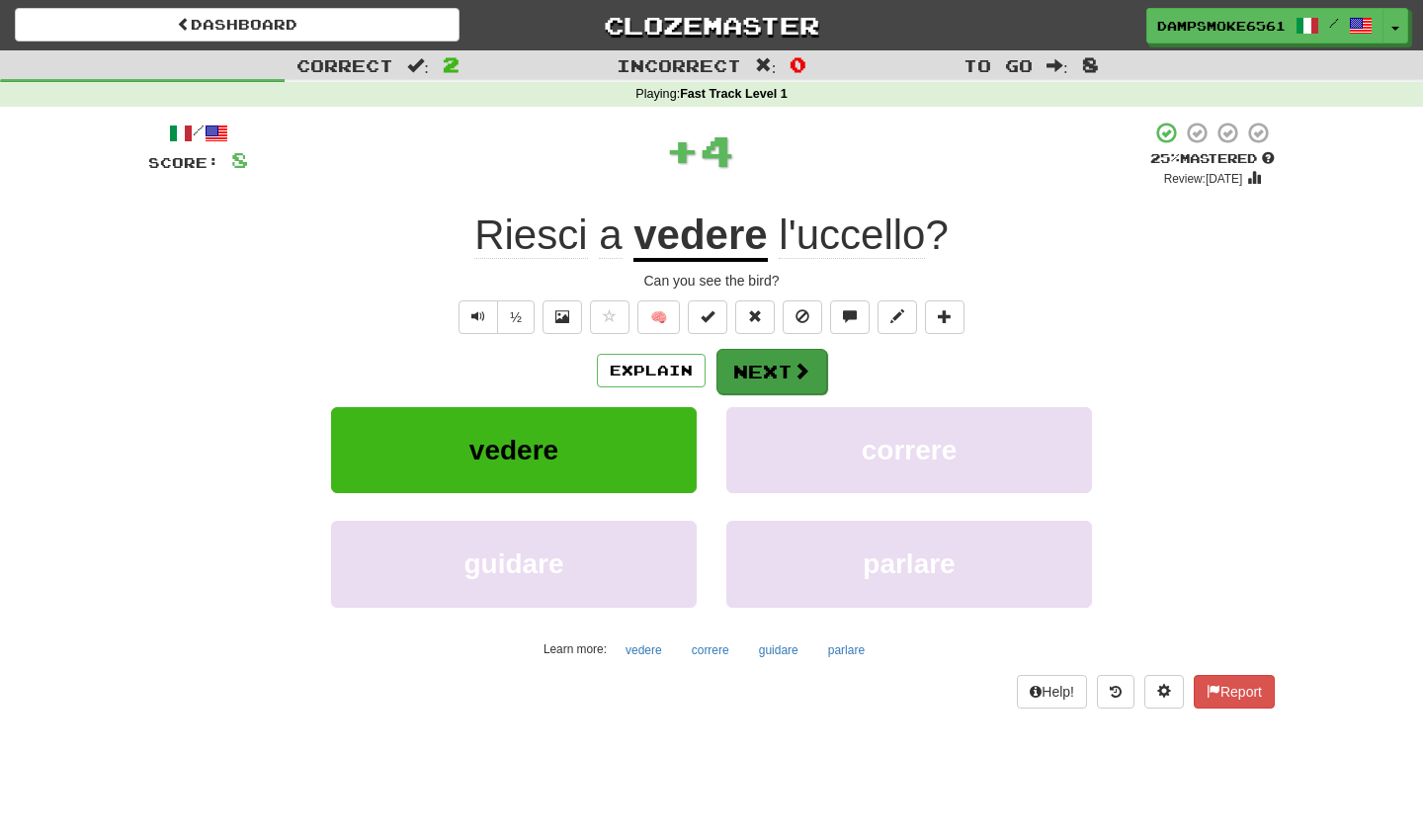
click at [783, 366] on button "Next" at bounding box center [772, 371] width 111 height 45
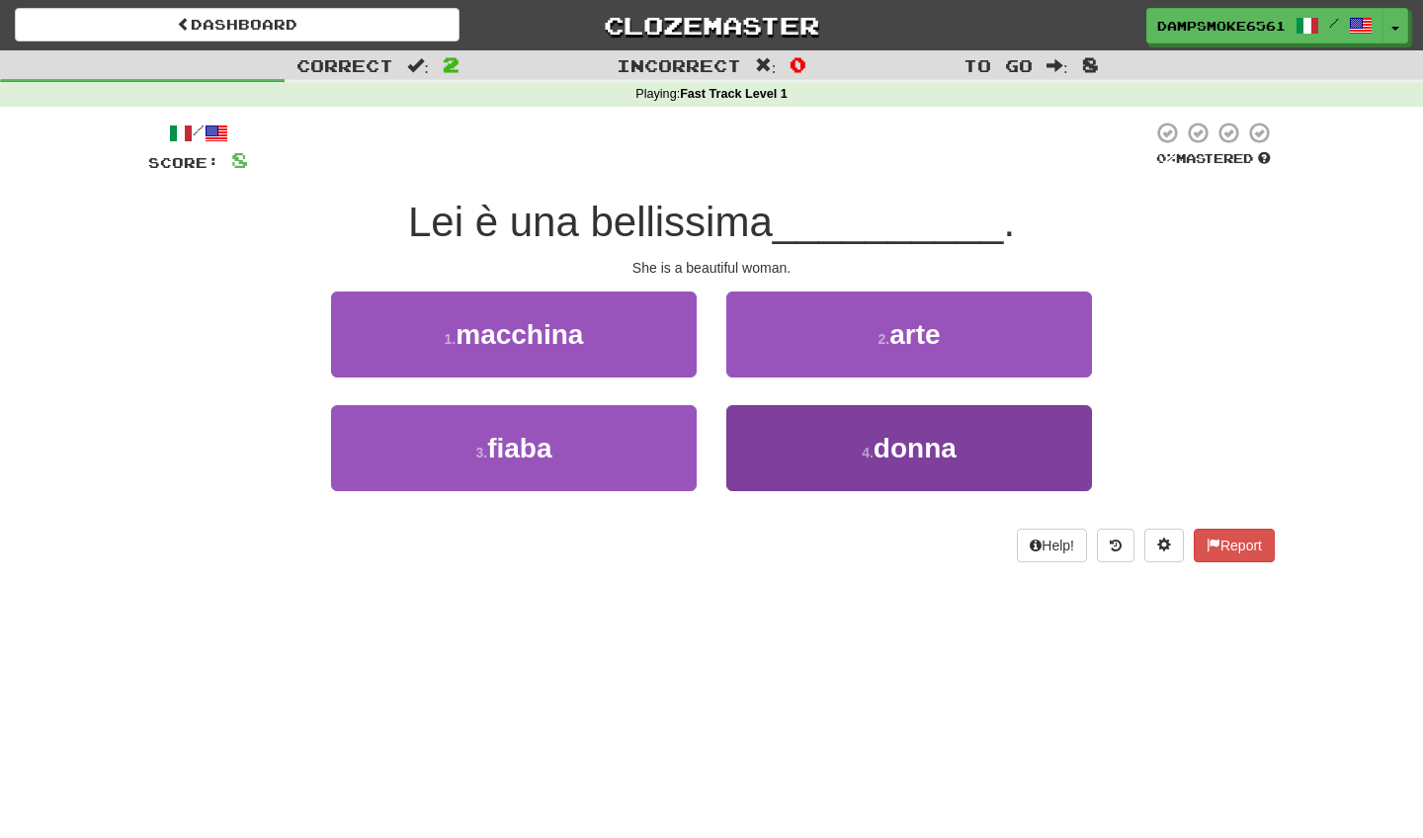
click at [858, 453] on button "4 . donna" at bounding box center [909, 448] width 366 height 86
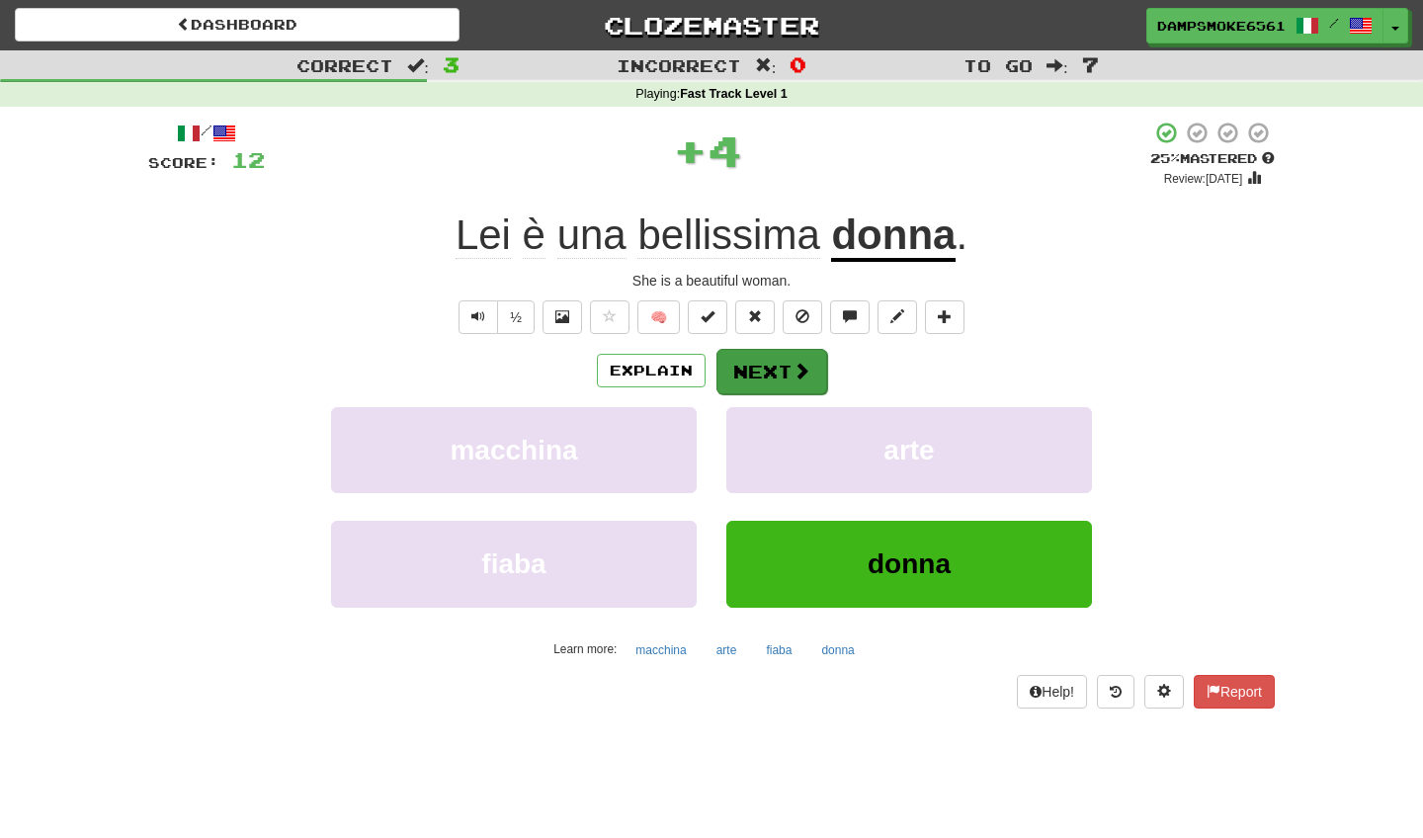
click at [786, 382] on button "Next" at bounding box center [772, 371] width 111 height 45
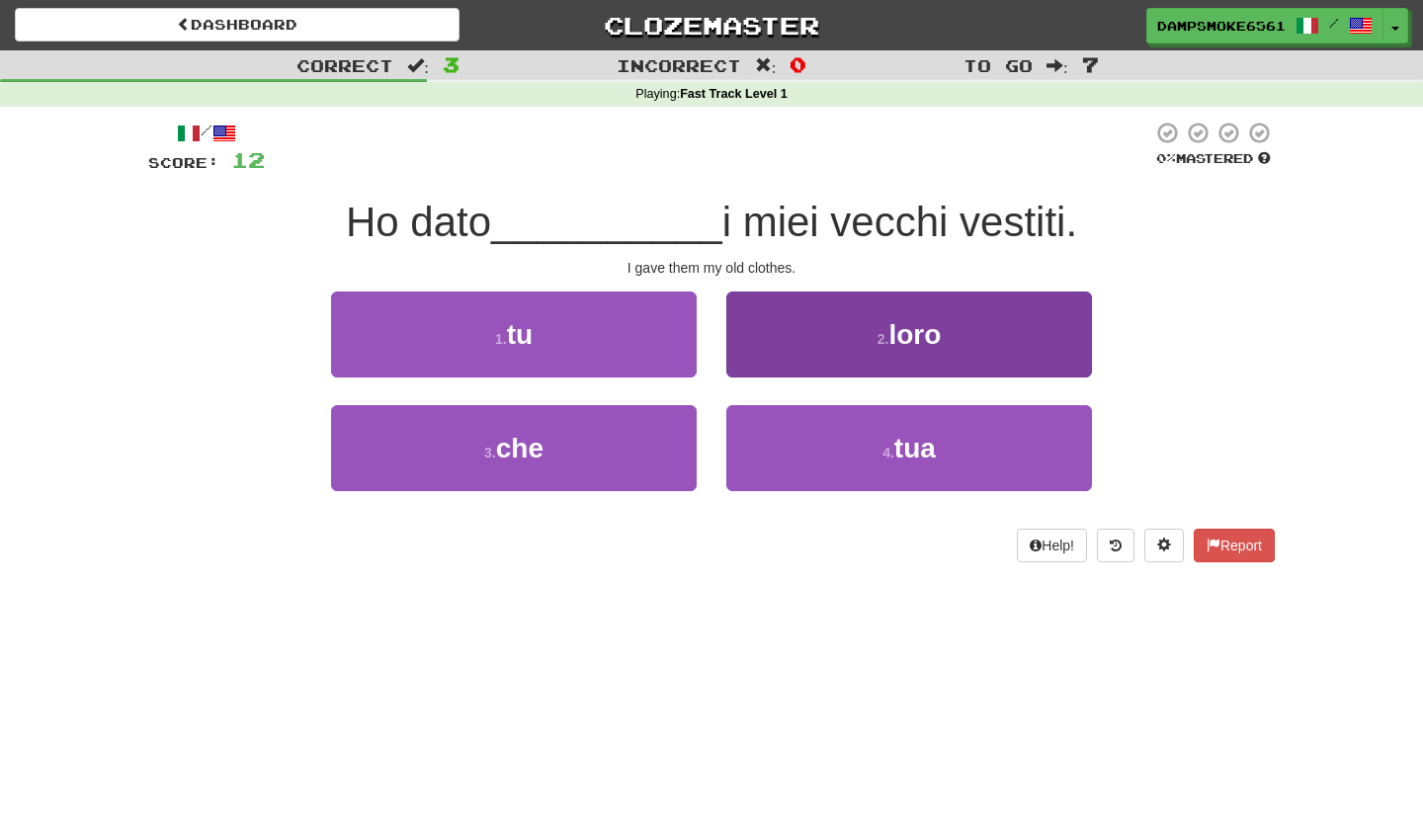
click at [890, 319] on span "loro" at bounding box center [914, 334] width 52 height 31
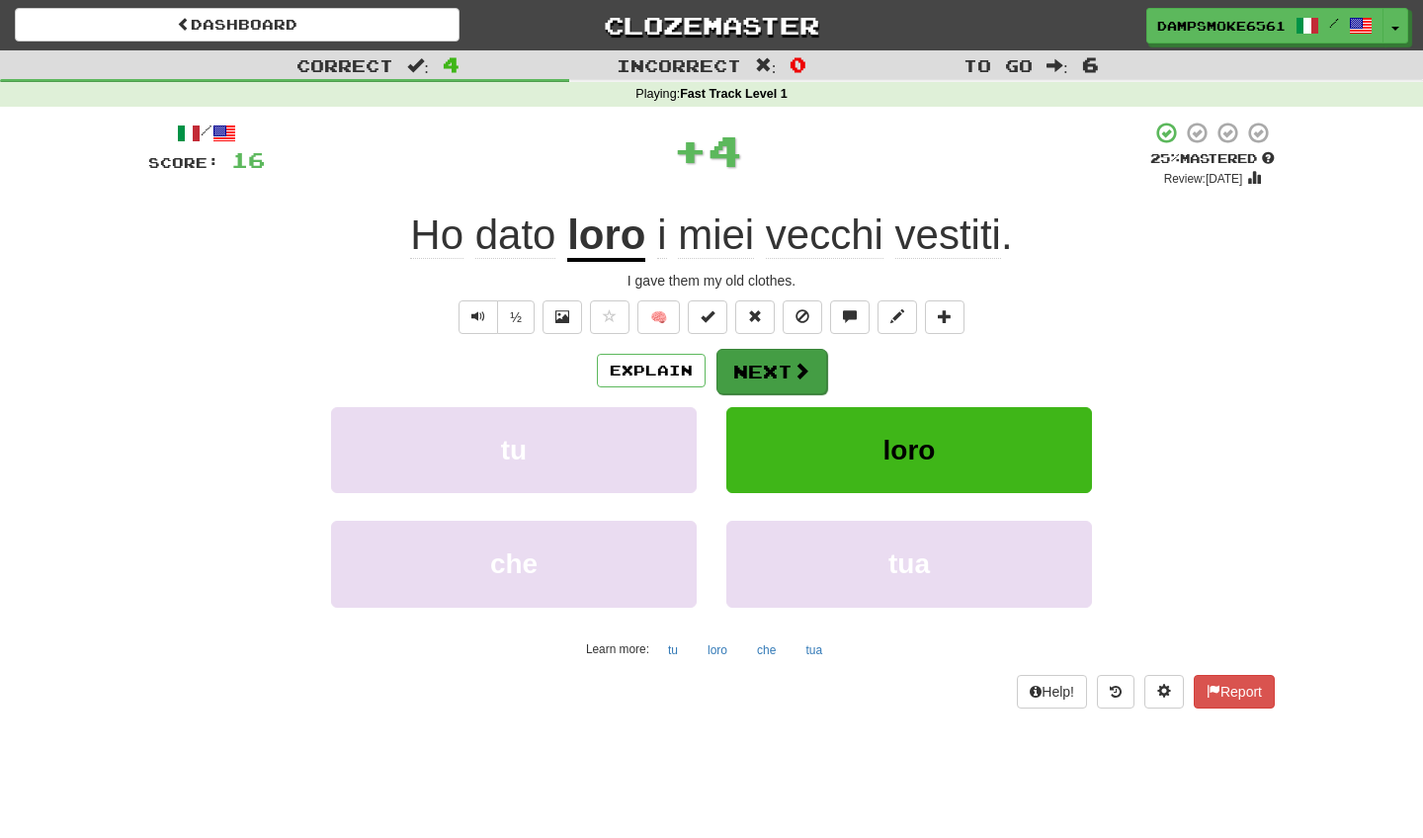
click at [760, 374] on button "Next" at bounding box center [772, 371] width 111 height 45
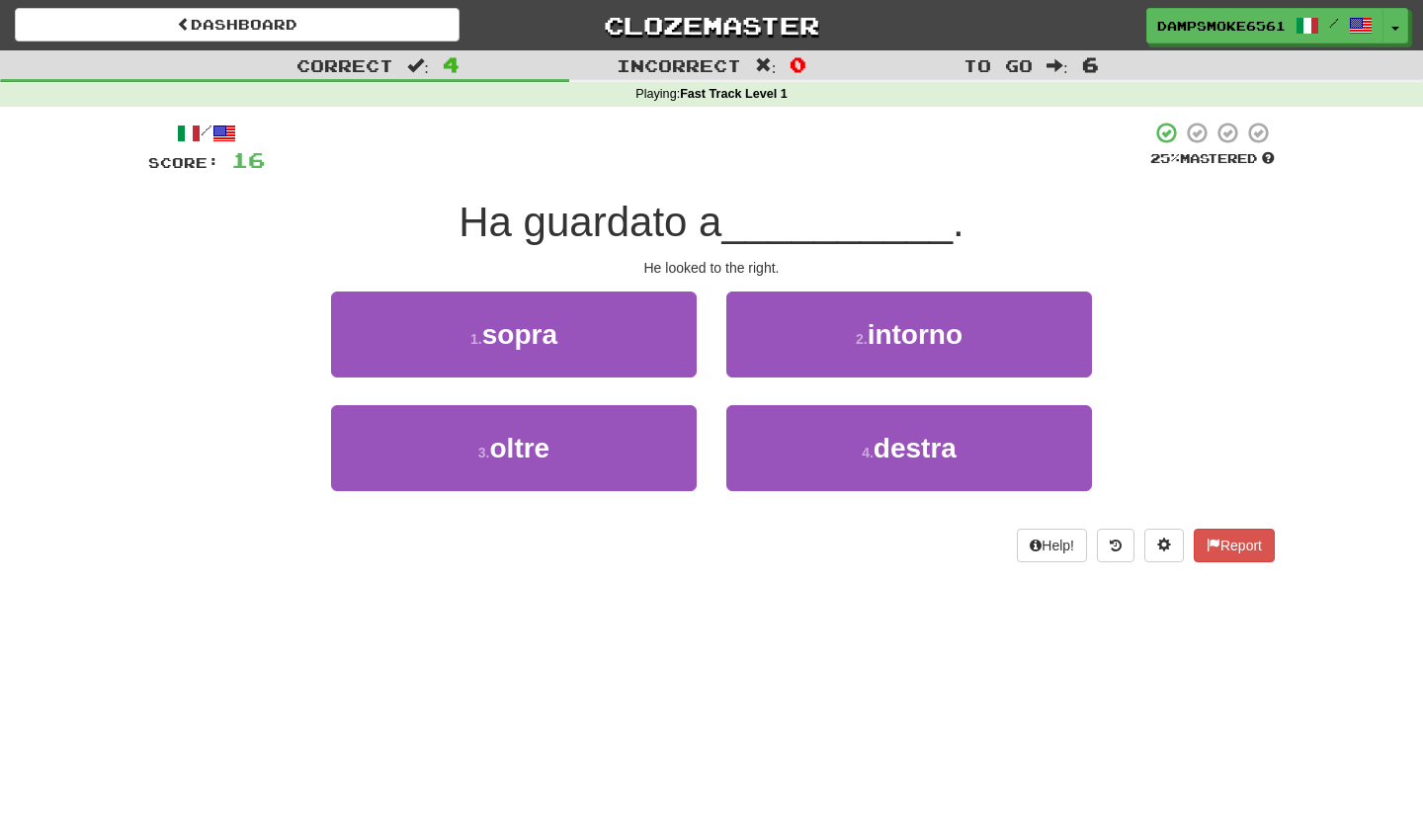
click at [791, 507] on div "4 . destra" at bounding box center [909, 462] width 395 height 114
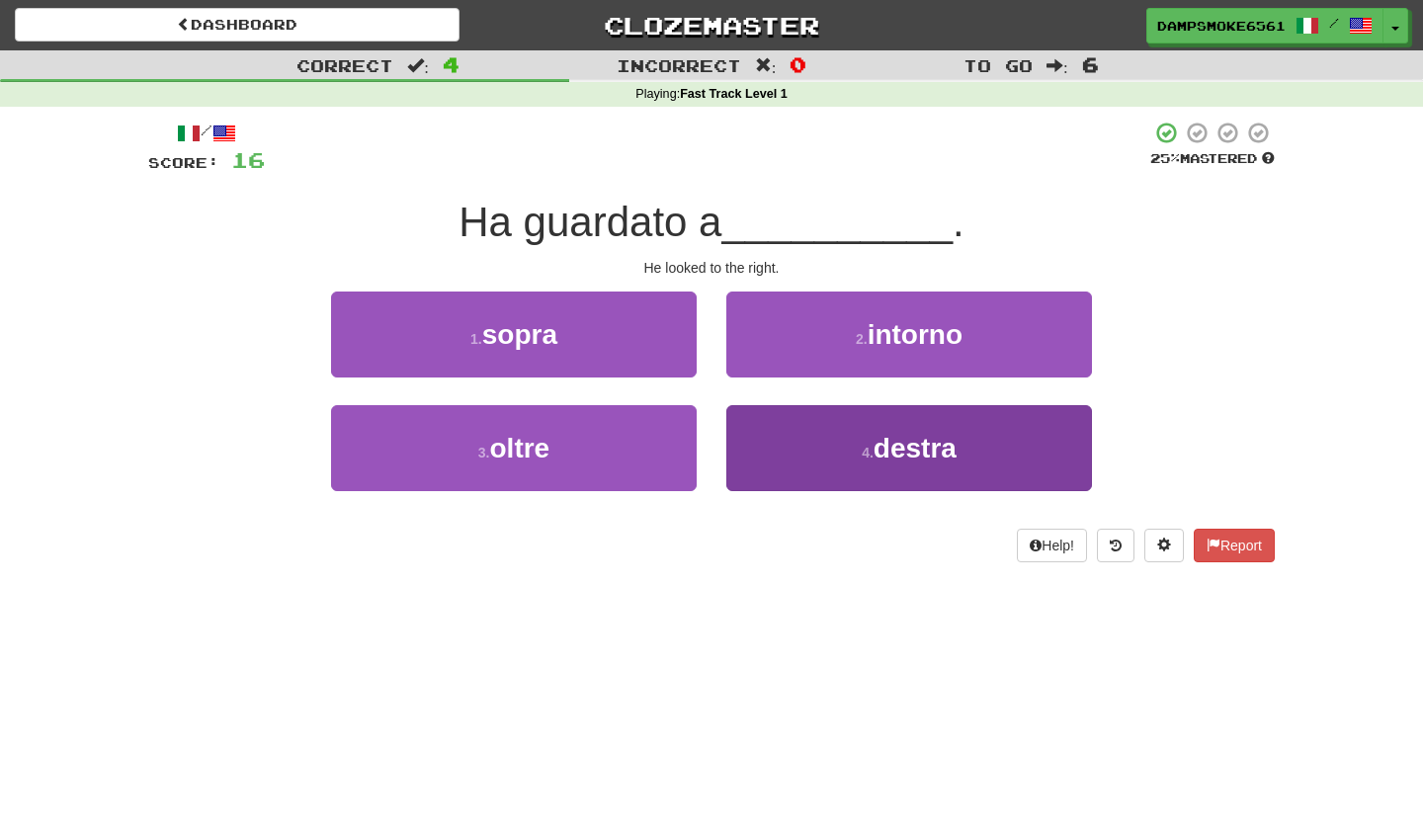
click at [812, 425] on button "4 . destra" at bounding box center [909, 448] width 366 height 86
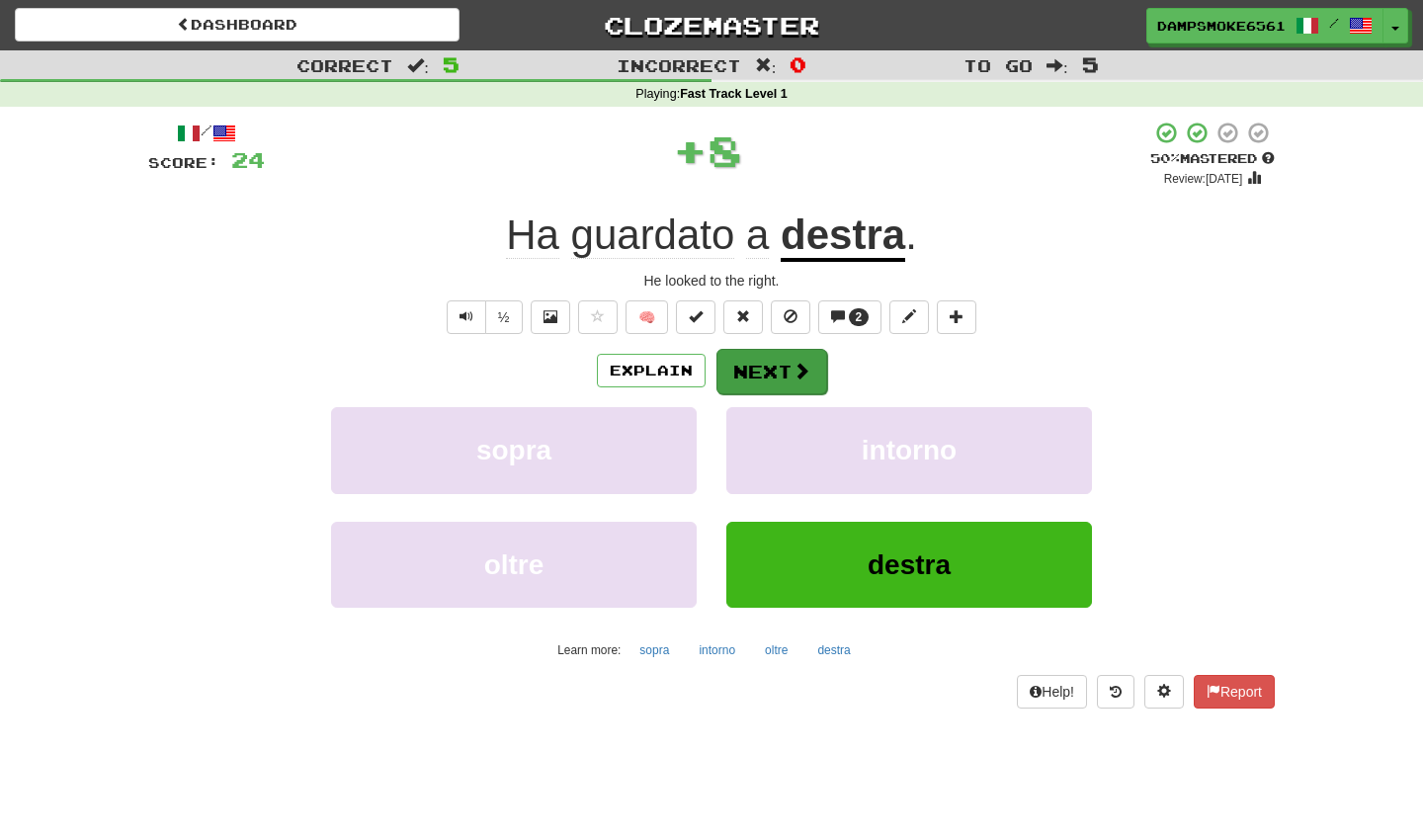
click at [770, 373] on button "Next" at bounding box center [772, 371] width 111 height 45
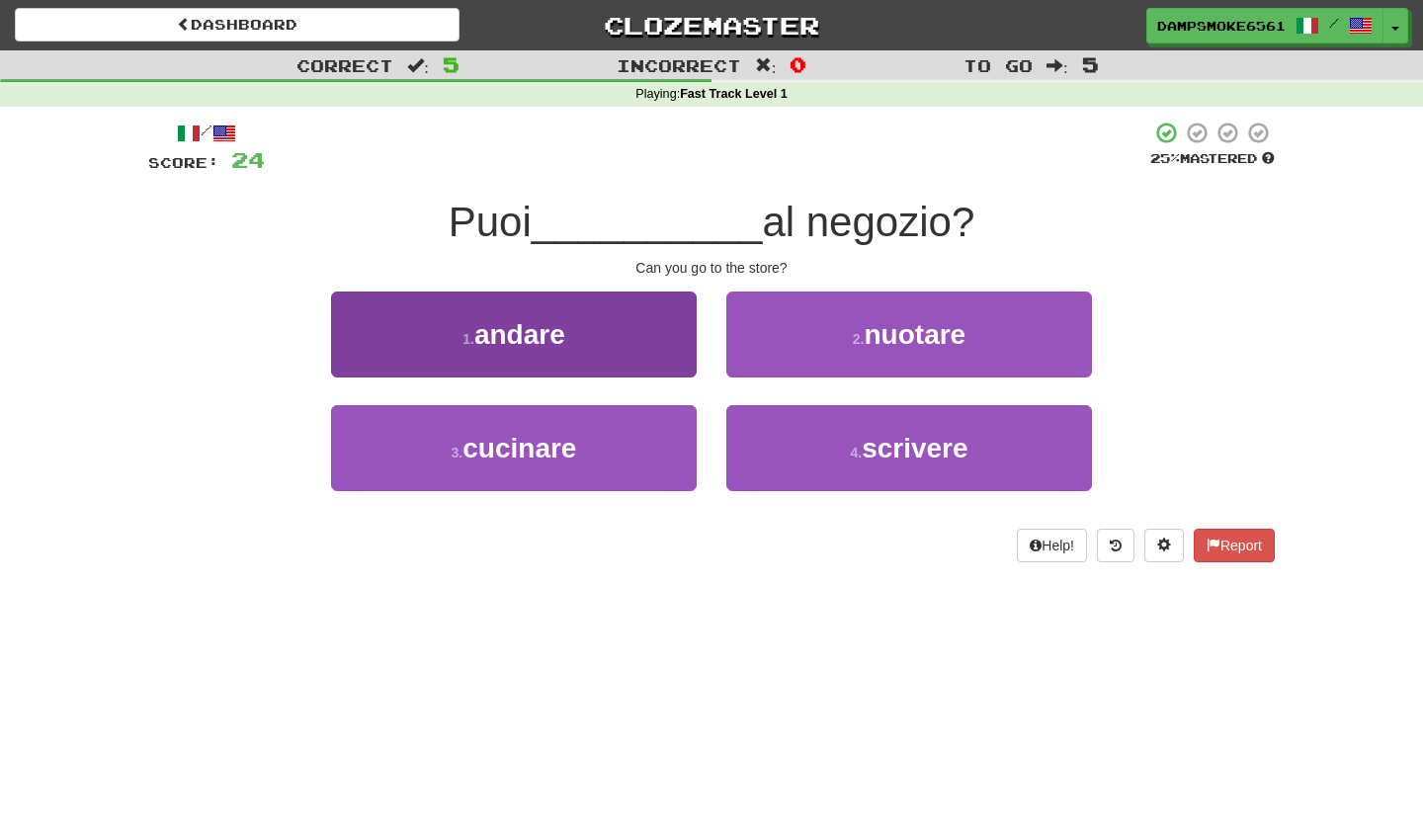
click at [610, 355] on button "1 . andare" at bounding box center [514, 335] width 366 height 86
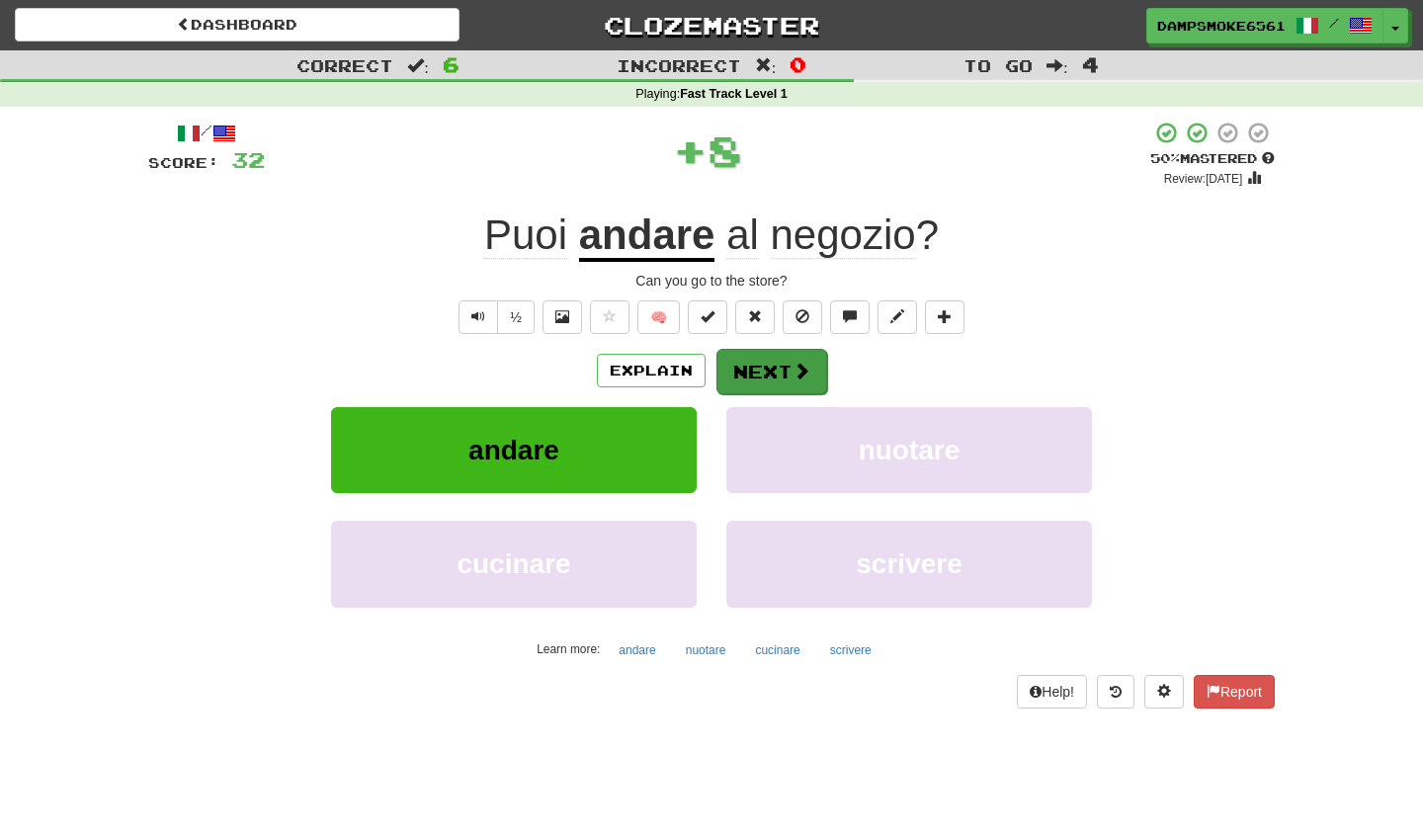
click at [793, 381] on button "Next" at bounding box center [772, 371] width 111 height 45
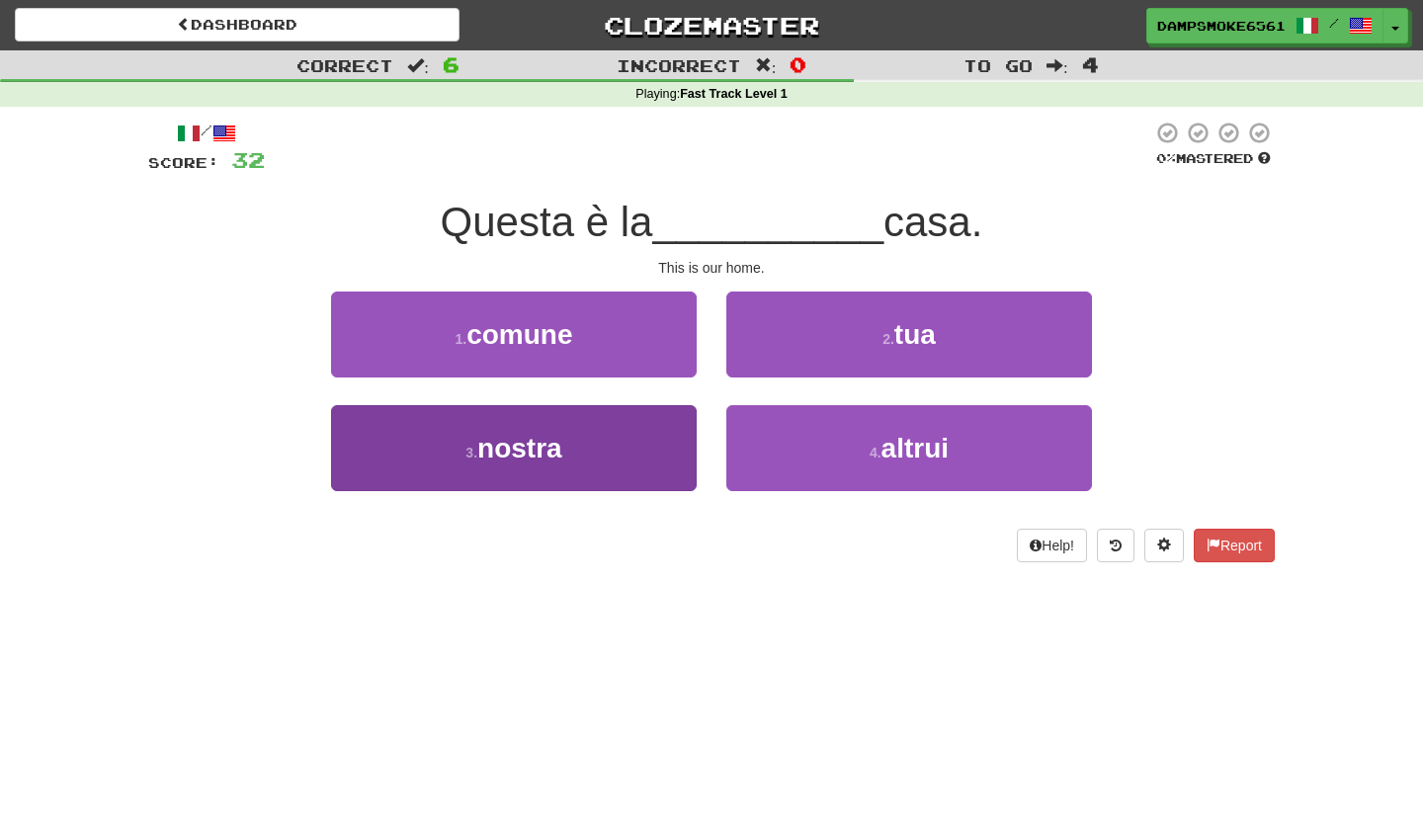
click at [574, 446] on button "3 . nostra" at bounding box center [514, 448] width 366 height 86
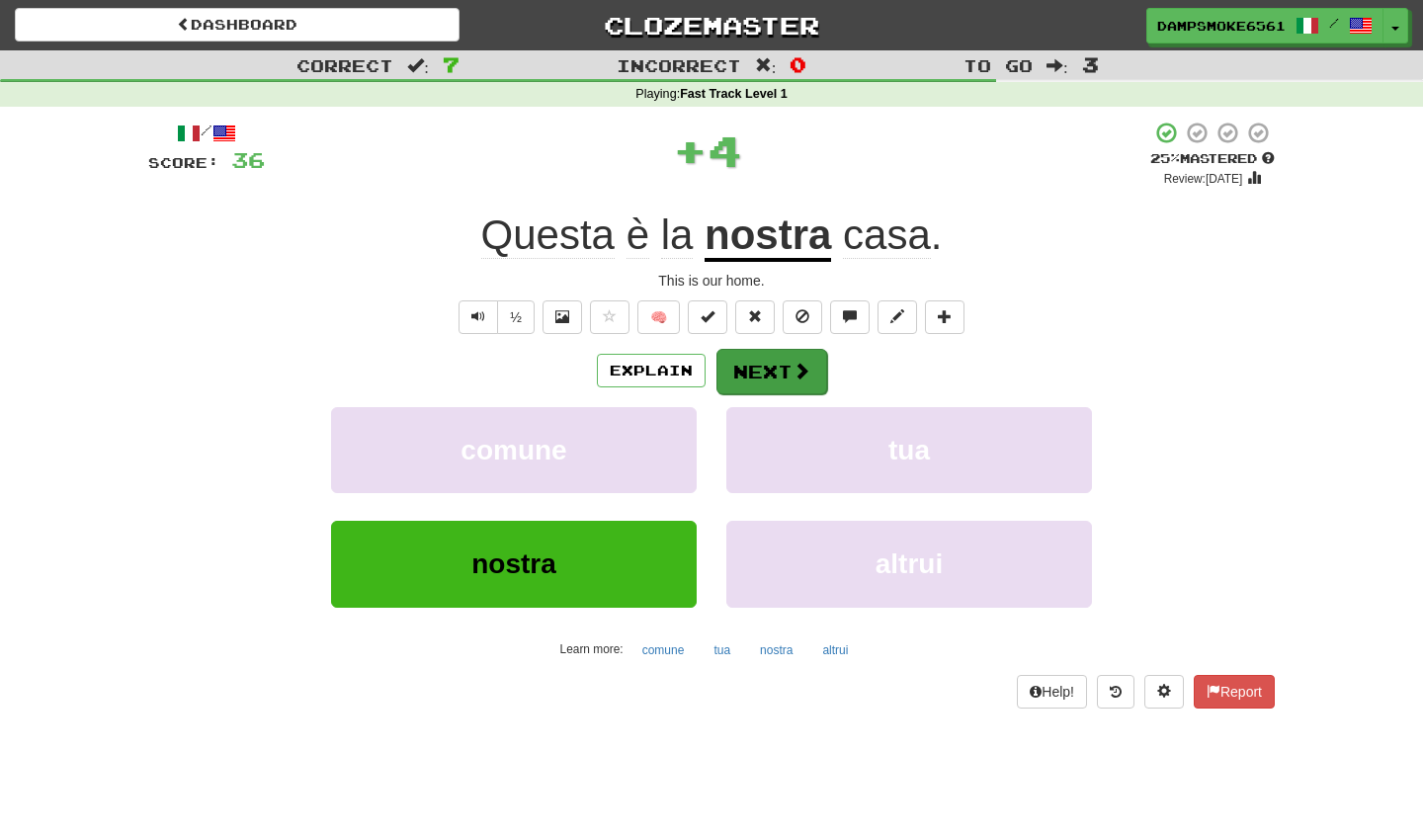
click at [786, 371] on button "Next" at bounding box center [772, 371] width 111 height 45
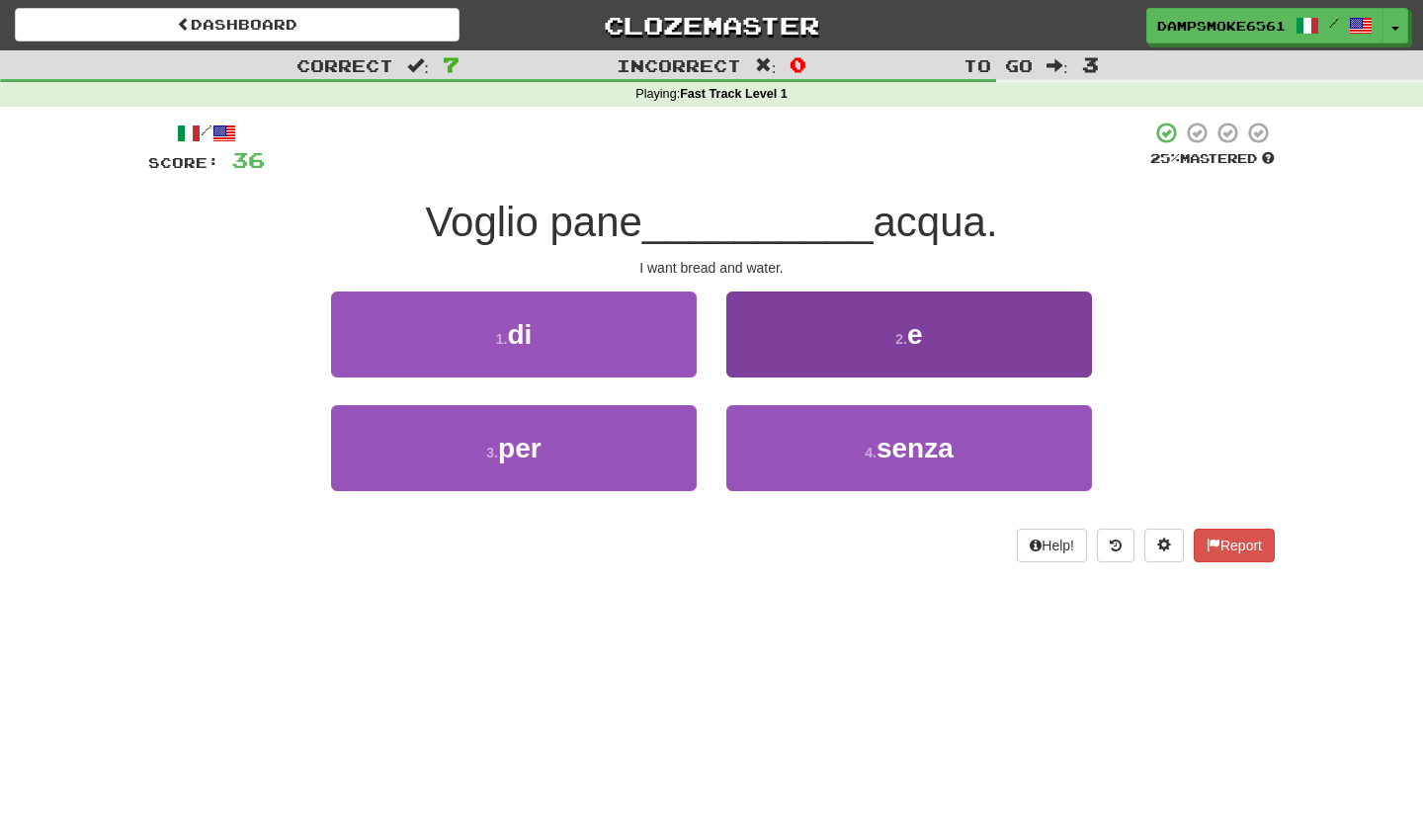
click at [930, 335] on button "2 . e" at bounding box center [909, 335] width 366 height 86
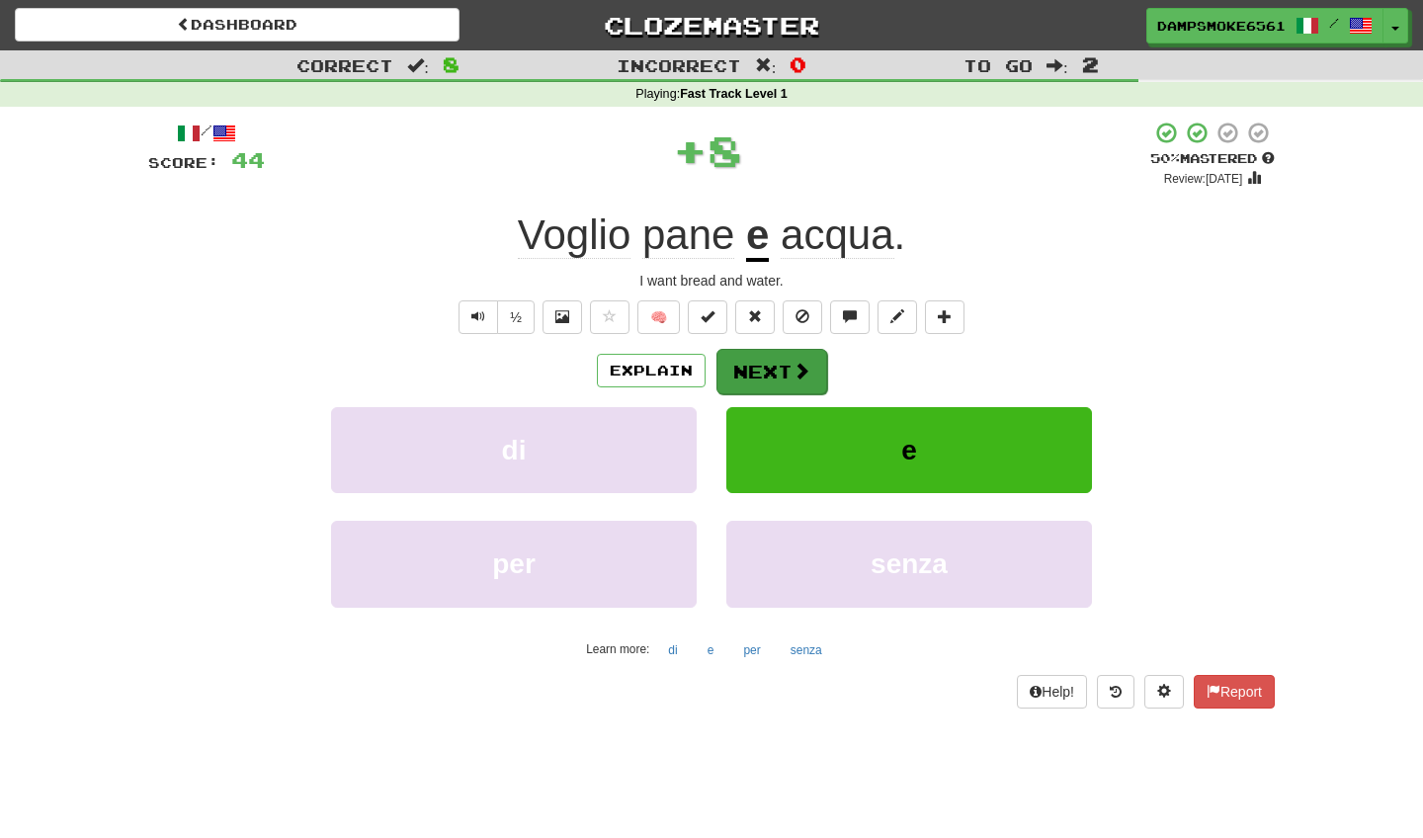
click at [755, 362] on button "Next" at bounding box center [772, 371] width 111 height 45
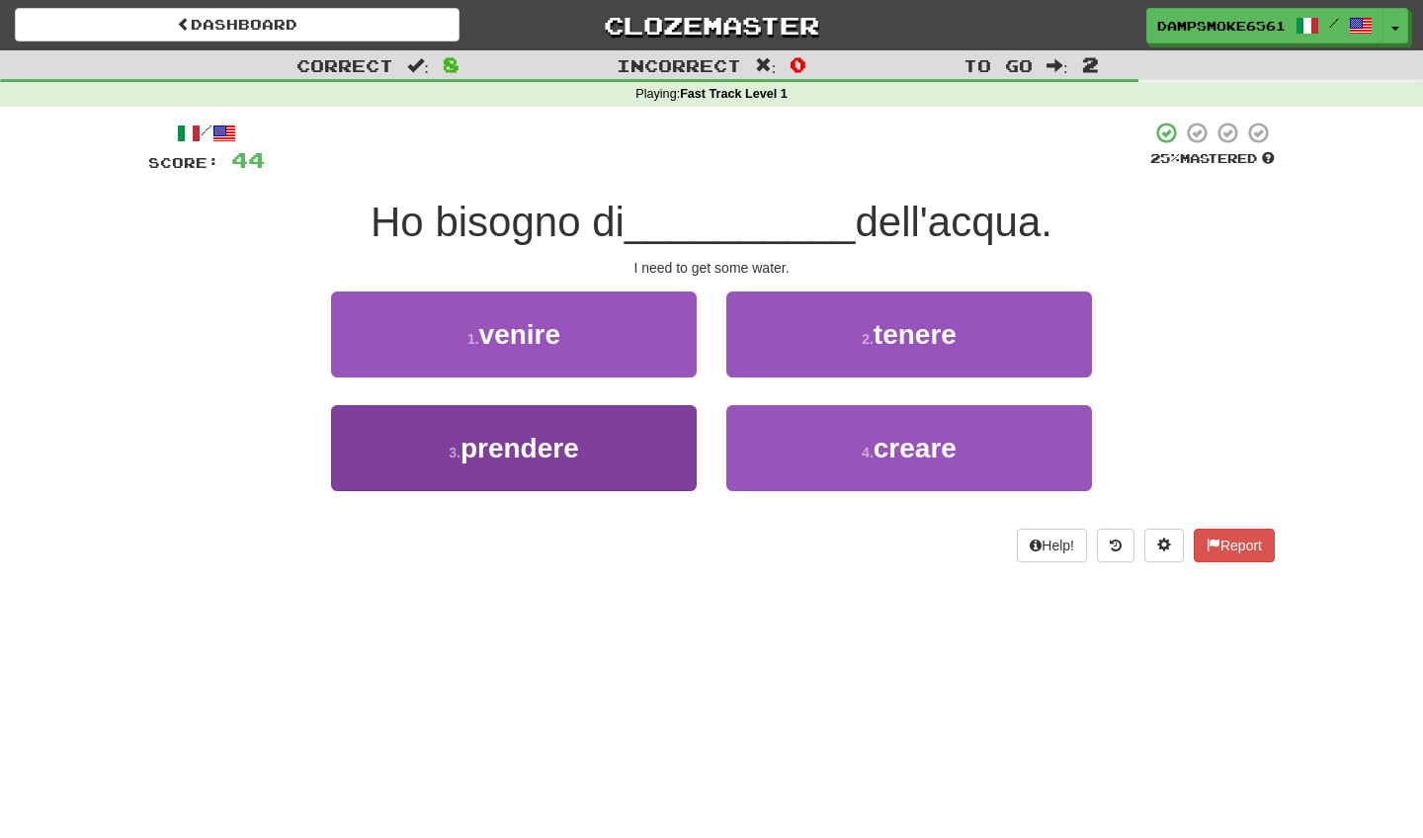
click at [577, 433] on span "prendere" at bounding box center [520, 448] width 119 height 31
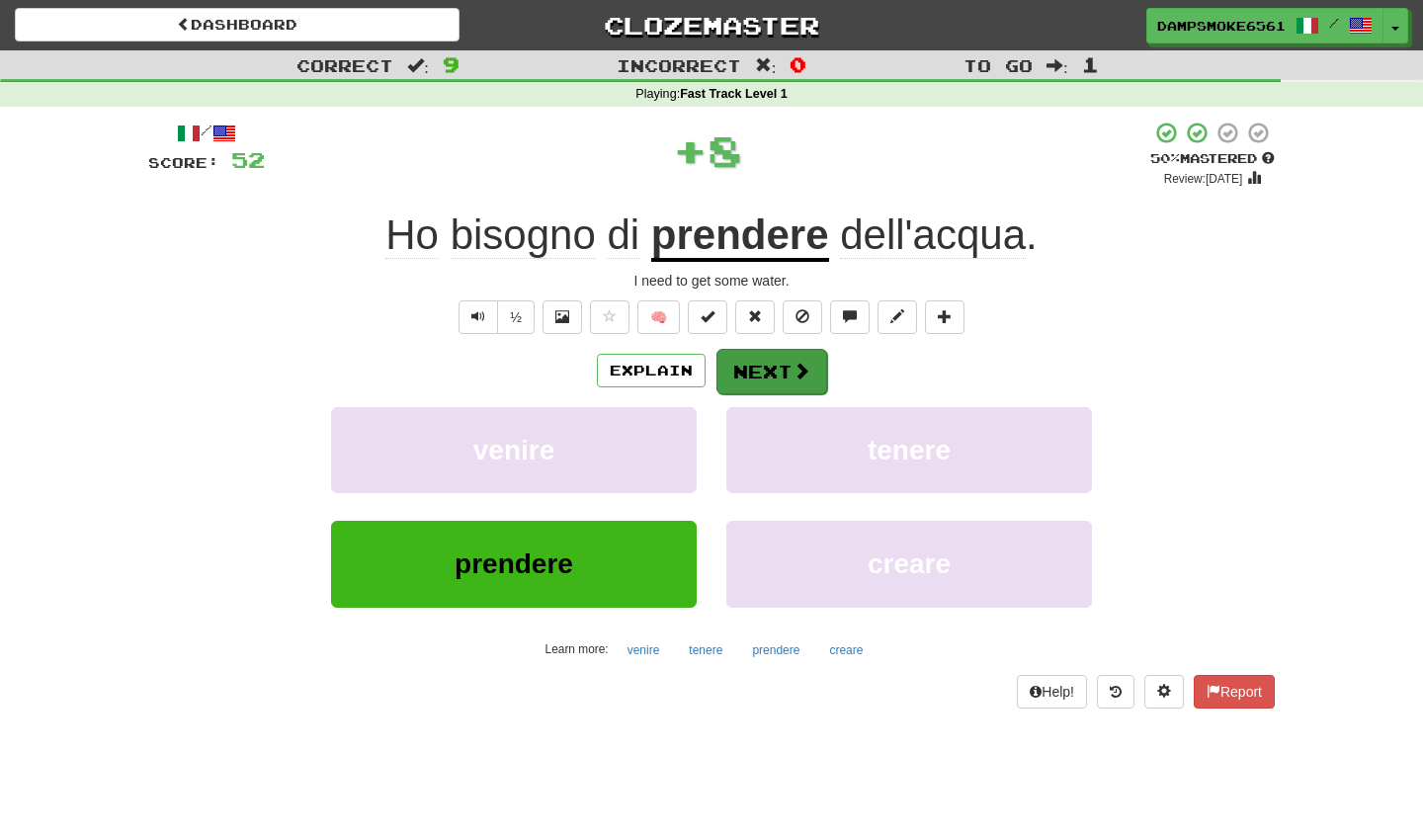
click at [778, 372] on button "Next" at bounding box center [772, 371] width 111 height 45
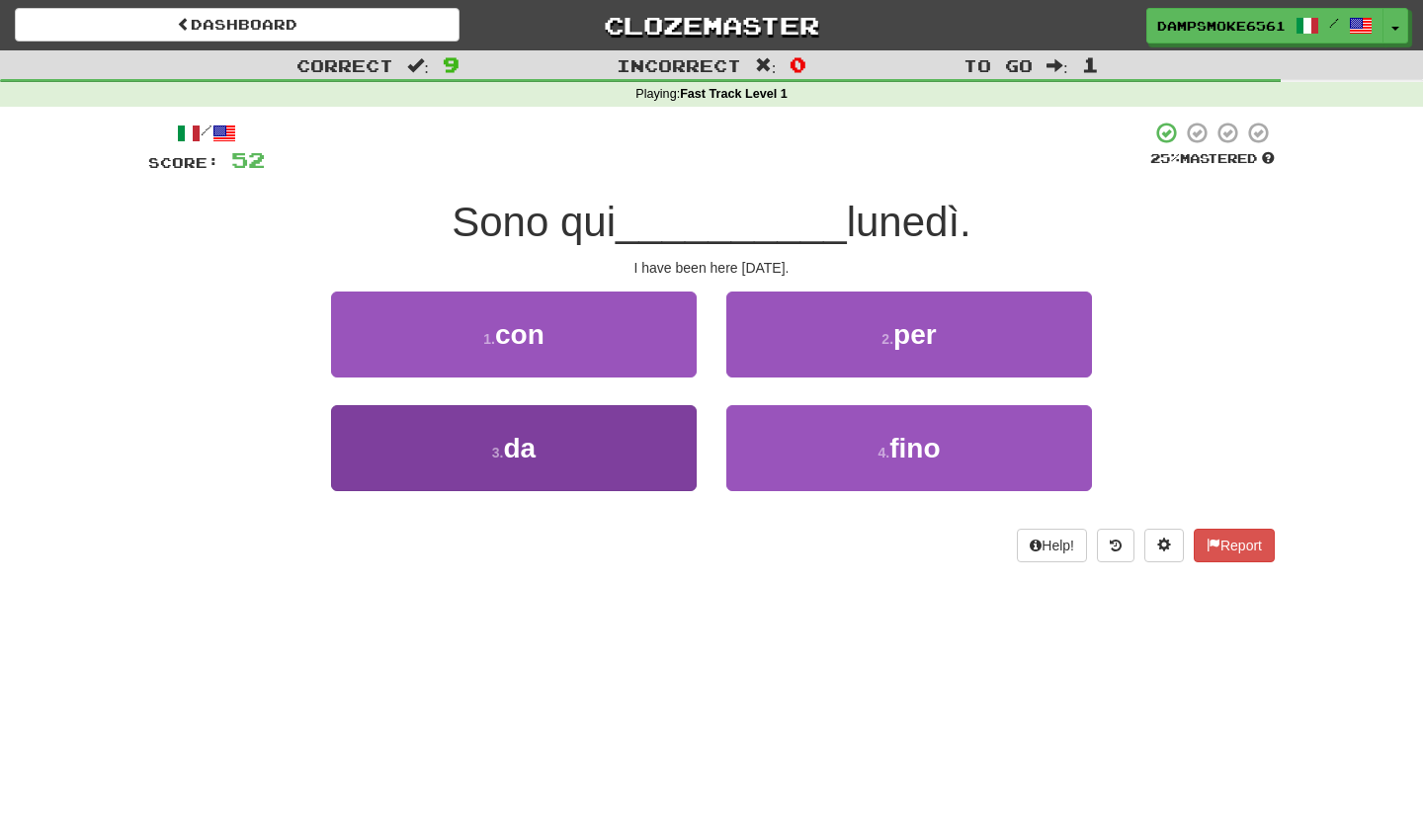
click at [595, 475] on button "3 . da" at bounding box center [514, 448] width 366 height 86
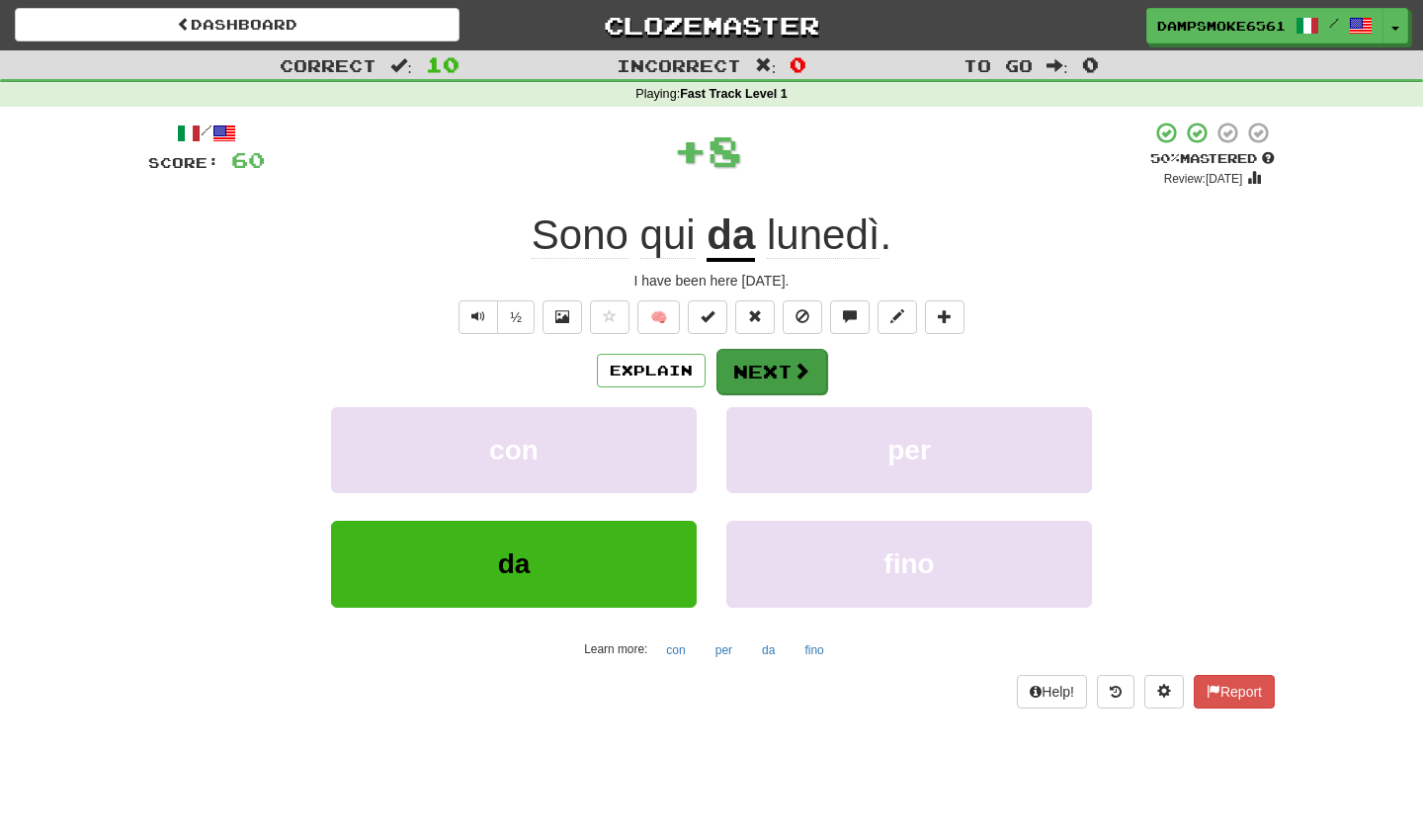
click at [762, 383] on button "Next" at bounding box center [772, 371] width 111 height 45
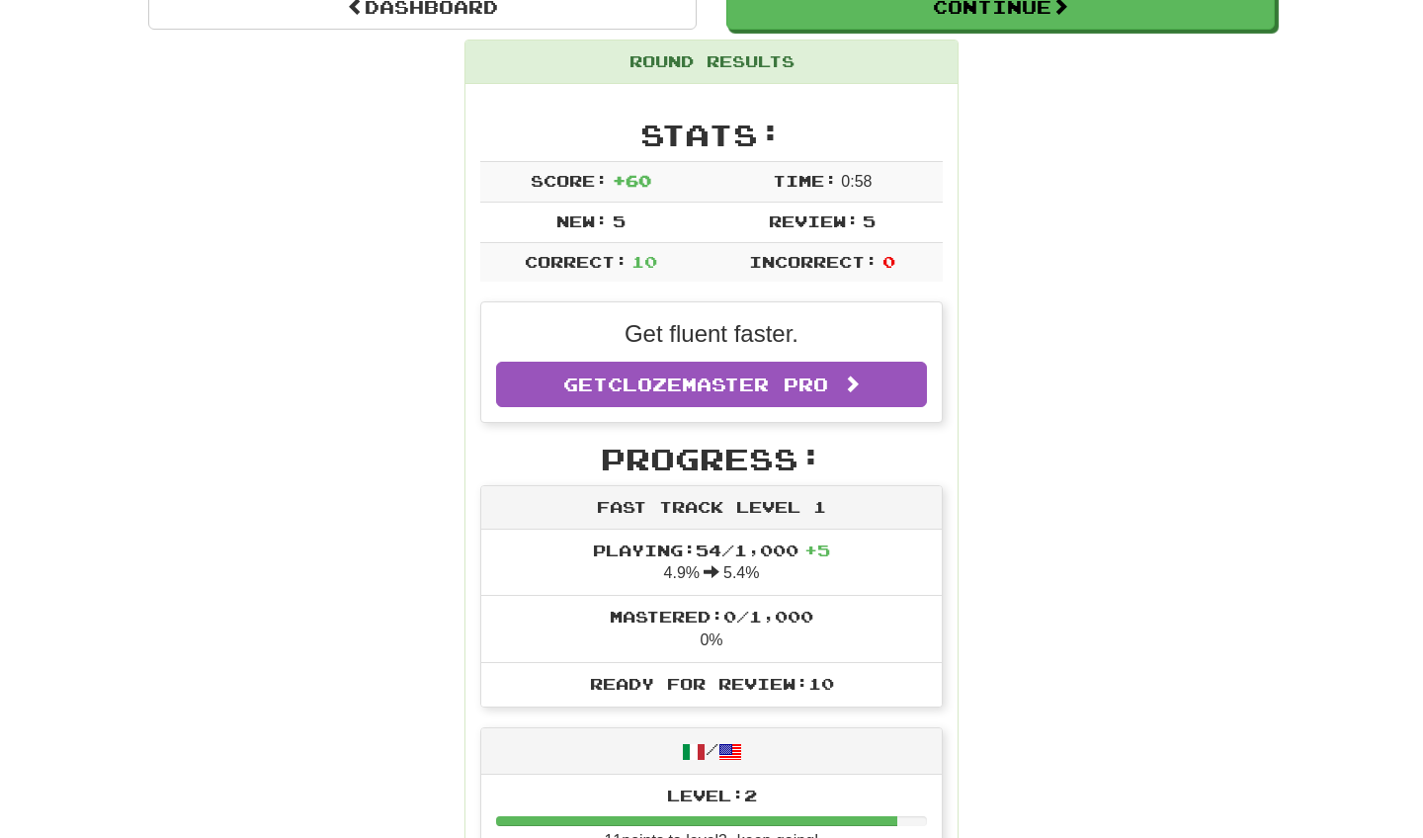
scroll to position [203, 0]
